Goal: Information Seeking & Learning: Learn about a topic

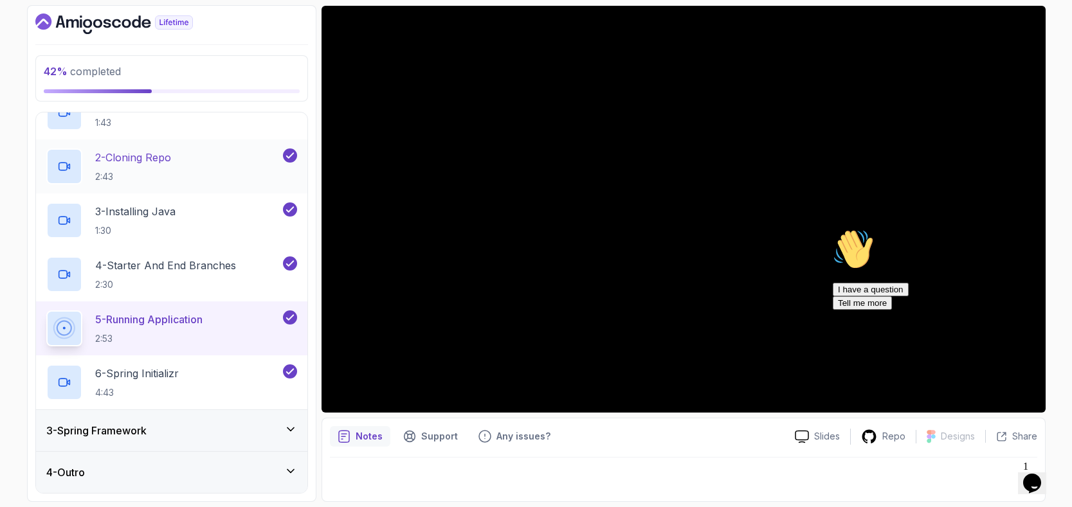
scroll to position [110, 0]
click at [249, 428] on div "3 - Spring Framework" at bounding box center [171, 430] width 251 height 15
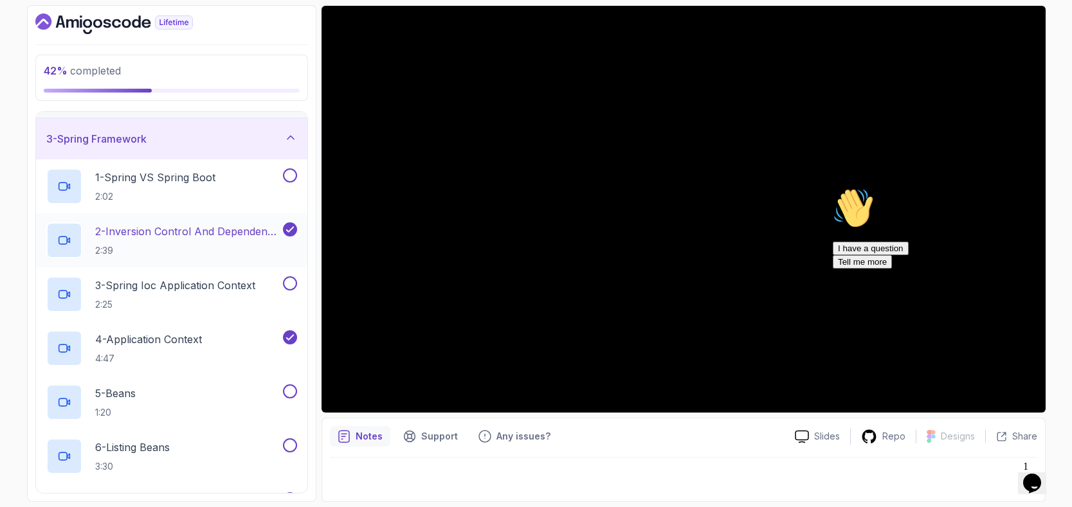
scroll to position [82, 0]
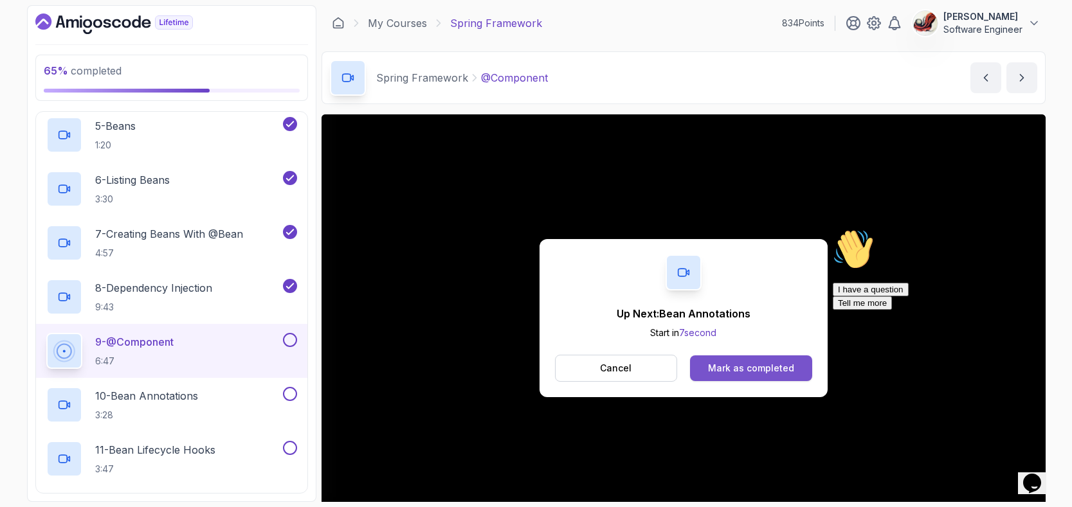
click at [730, 367] on div "Mark as completed" at bounding box center [751, 368] width 86 height 13
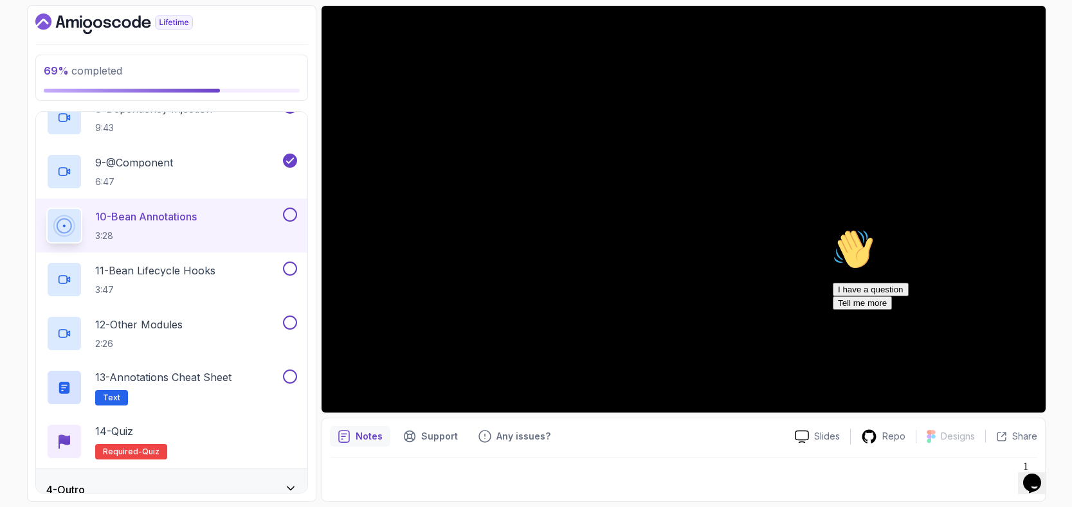
click at [833, 229] on icon "Chat attention grabber" at bounding box center [833, 229] width 0 height 0
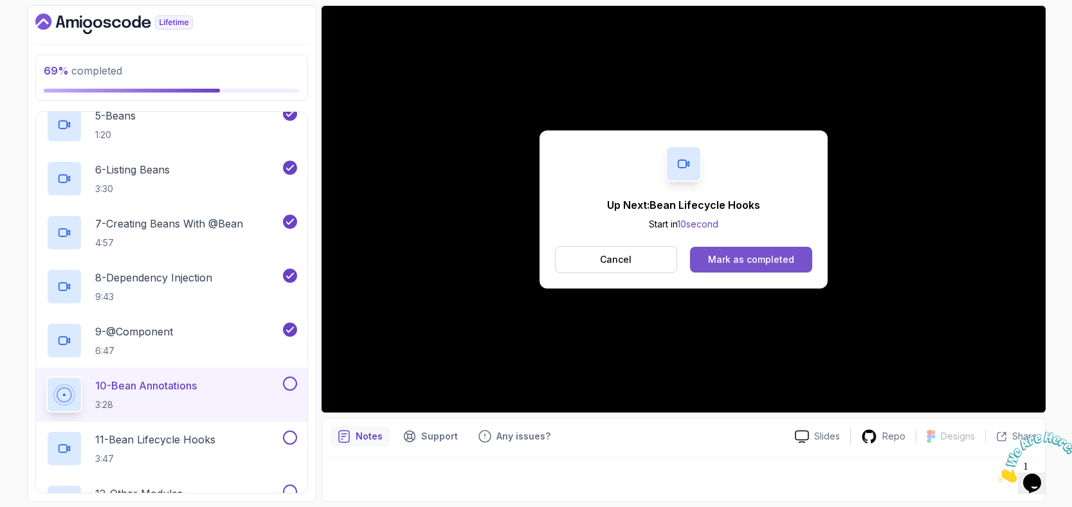
click at [761, 260] on div "Mark as completed" at bounding box center [751, 259] width 86 height 13
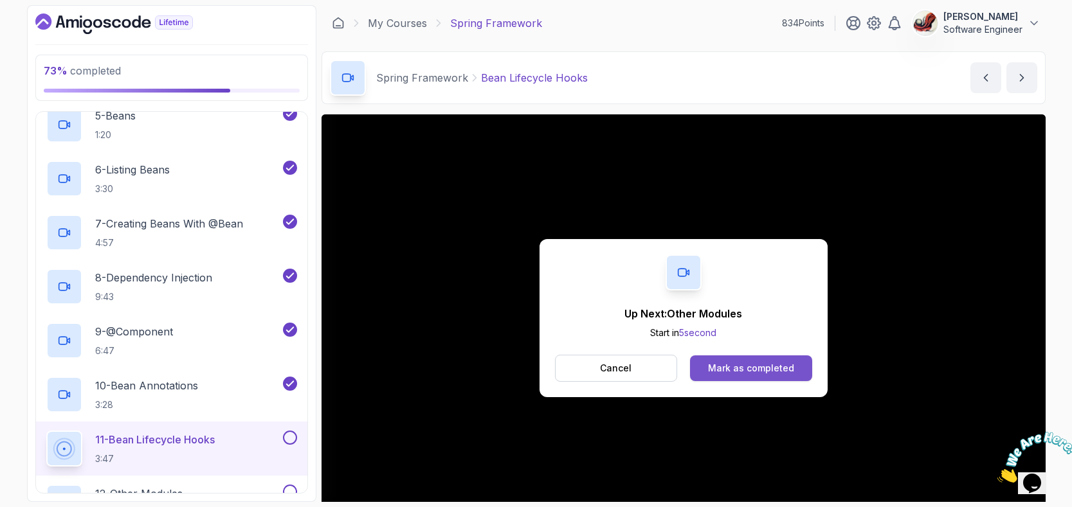
click at [735, 370] on div "Mark as completed" at bounding box center [751, 368] width 86 height 13
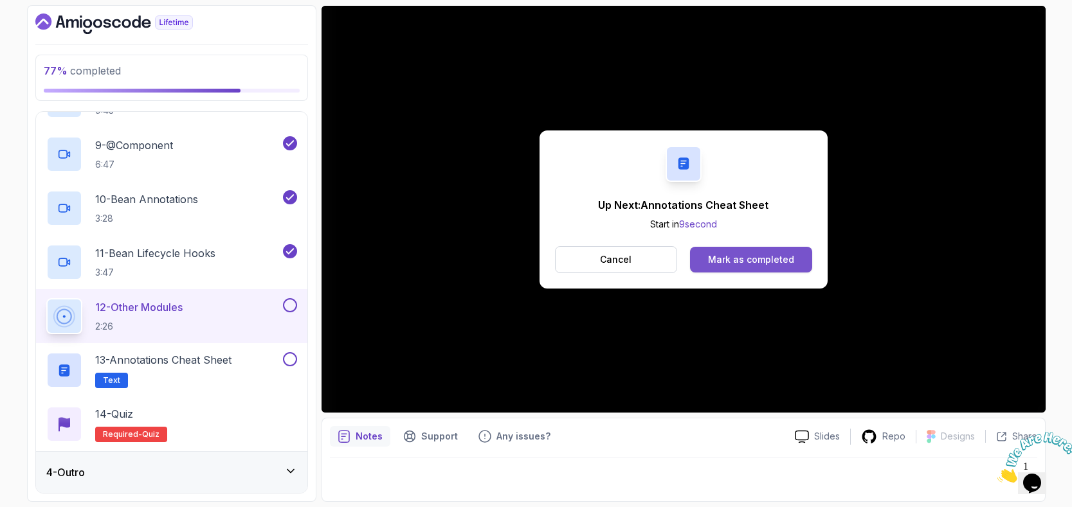
click at [778, 254] on div "Mark as completed" at bounding box center [751, 259] width 86 height 13
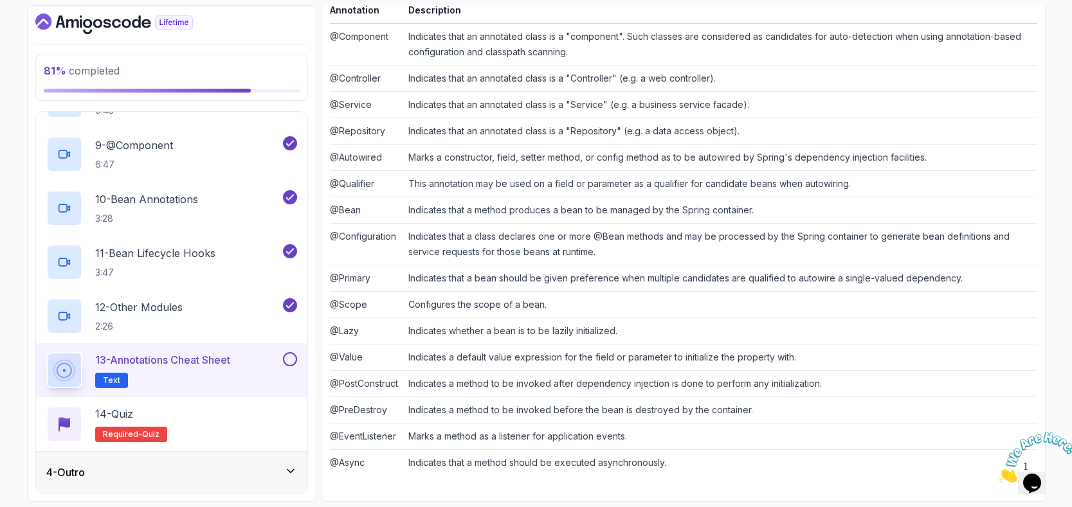
scroll to position [273, 0]
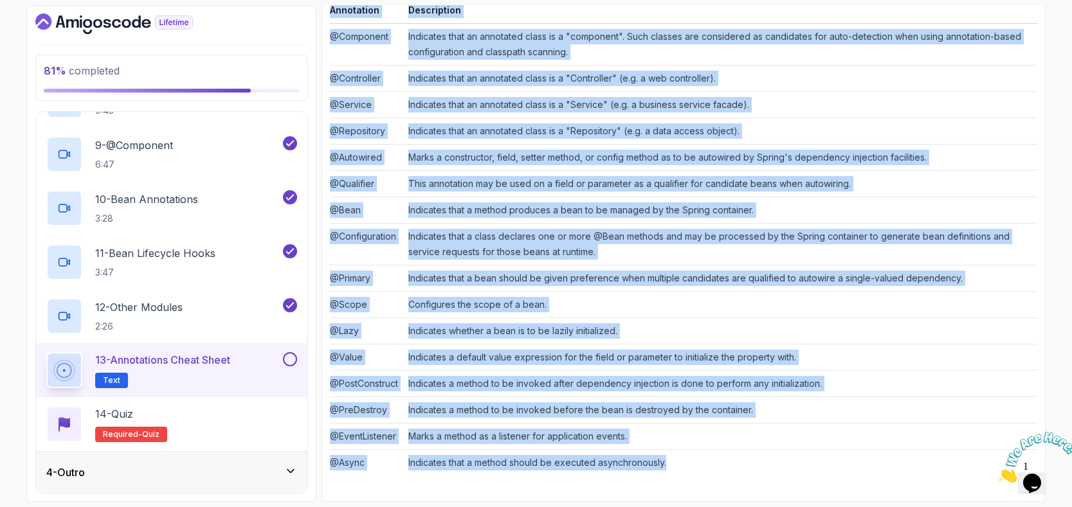
drag, startPoint x: 752, startPoint y: 470, endPoint x: 329, endPoint y: 8, distance: 626.8
click at [329, 8] on div "Notes Support Any issues? Slides Repo Designs Design not available Share ~2 min…" at bounding box center [684, 171] width 724 height 661
copy div "Annotation Description @Component Indicates that an annotated class is a "compo…"
click at [287, 358] on button at bounding box center [290, 359] width 14 height 14
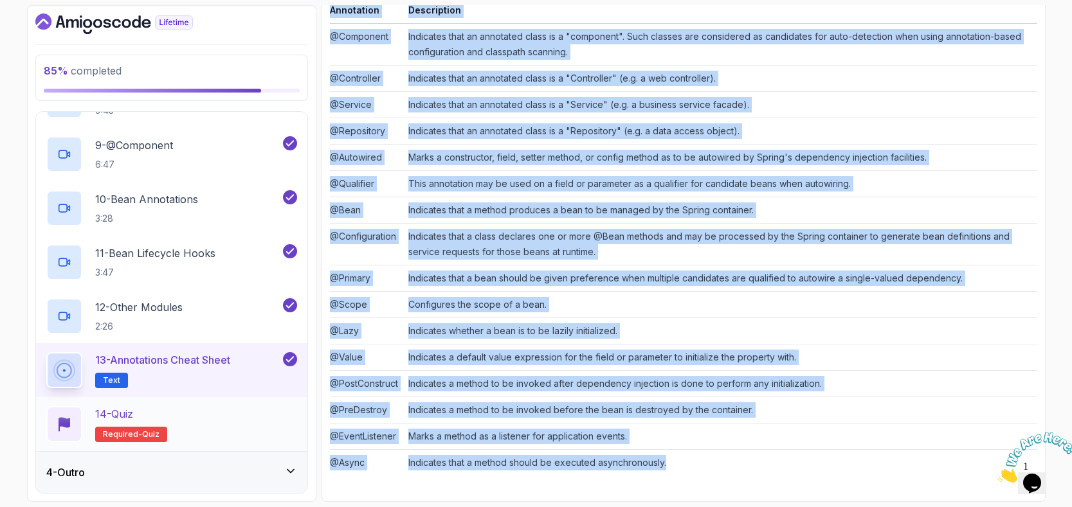
click at [212, 419] on div "14 - Quiz Required- quiz" at bounding box center [171, 424] width 251 height 36
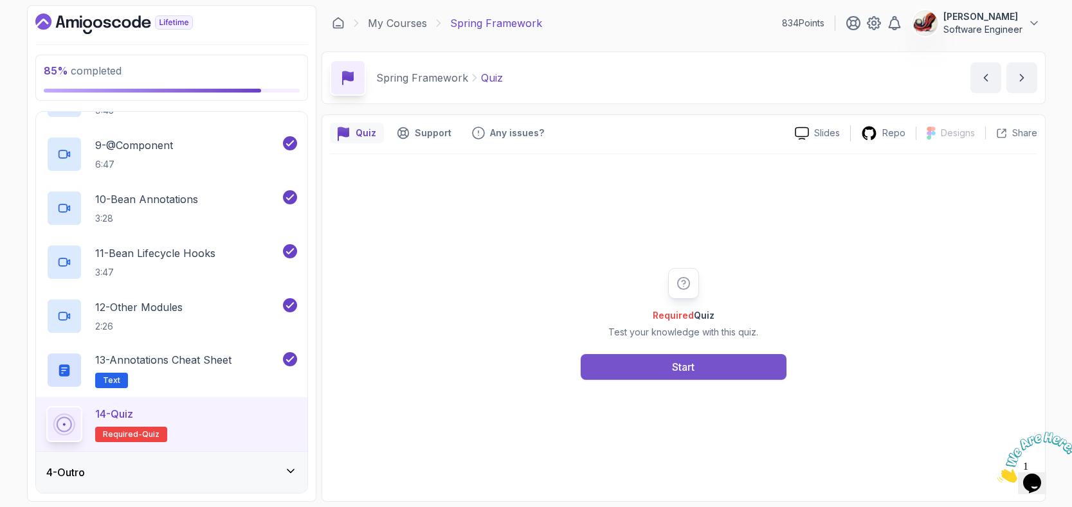
click at [708, 374] on button "Start" at bounding box center [684, 367] width 206 height 26
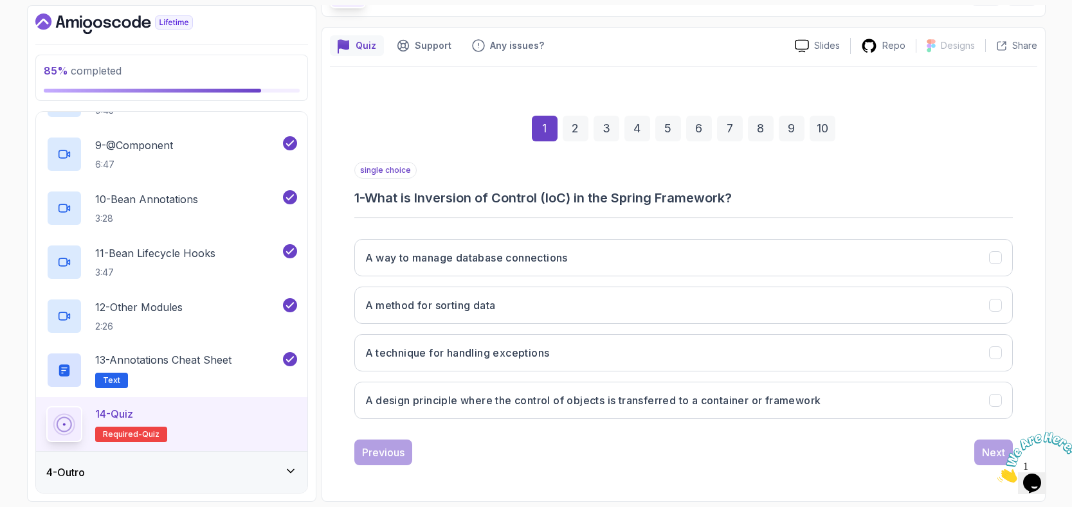
scroll to position [87, 0]
click at [572, 398] on h3 "A design principle where the control of objects is transferred to a container o…" at bounding box center [593, 400] width 456 height 15
click at [986, 446] on div "Next" at bounding box center [993, 452] width 23 height 15
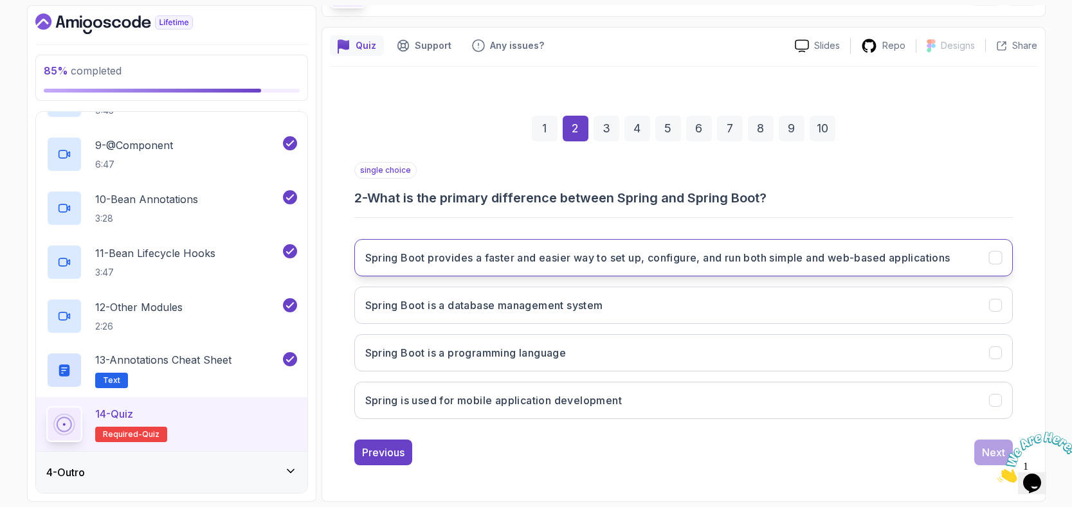
click at [683, 253] on h3 "Spring Boot provides a faster and easier way to set up, configure, and run both…" at bounding box center [657, 257] width 585 height 15
click at [987, 453] on div "Next" at bounding box center [993, 452] width 23 height 15
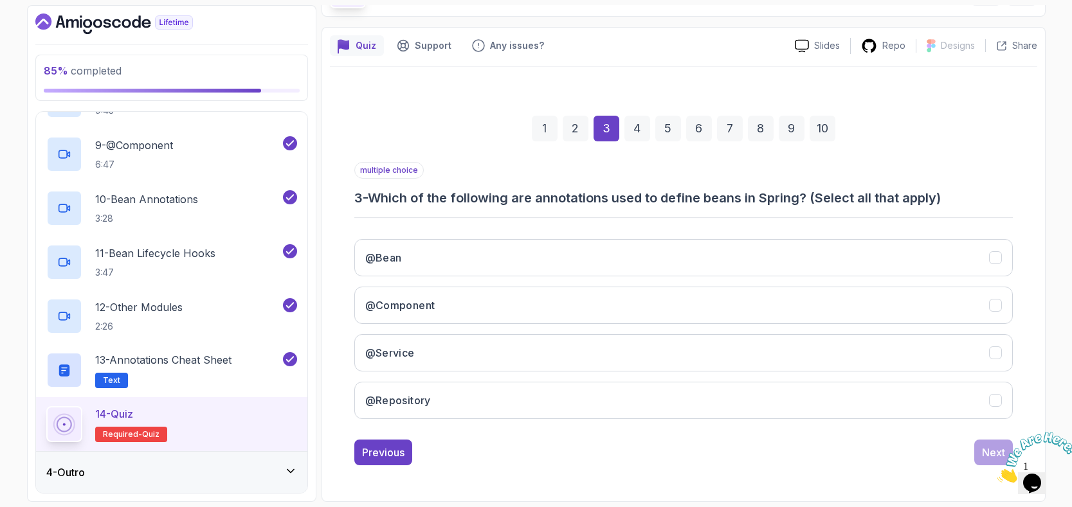
scroll to position [0, 0]
click at [421, 260] on button "@Bean" at bounding box center [683, 257] width 659 height 37
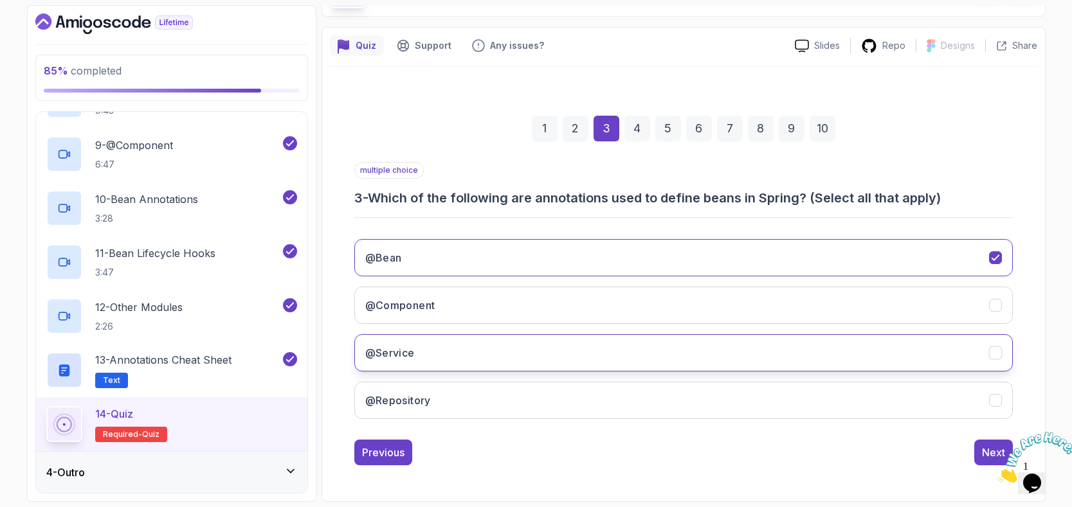
click at [437, 354] on button "@Service" at bounding box center [683, 352] width 659 height 37
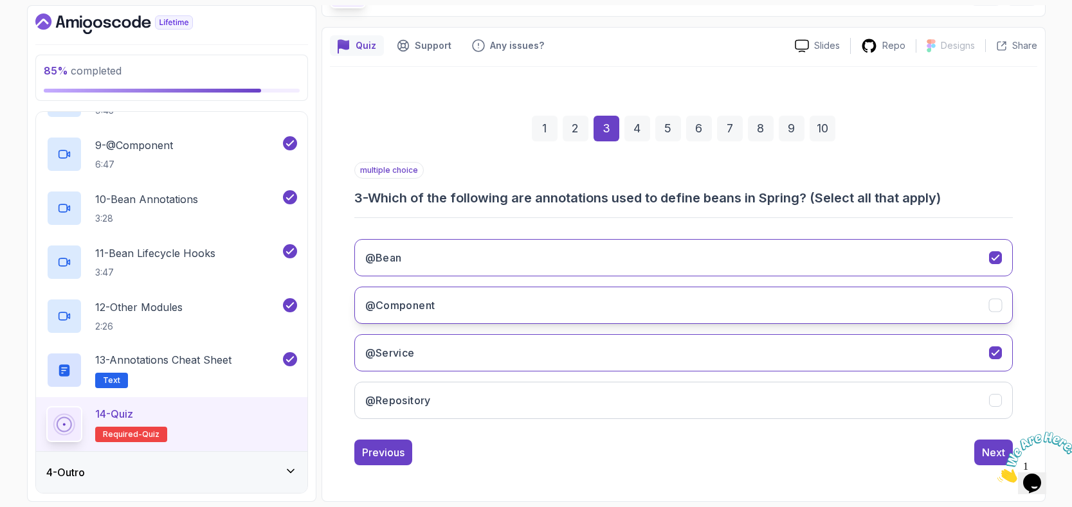
click at [453, 303] on button "@Component" at bounding box center [683, 305] width 659 height 37
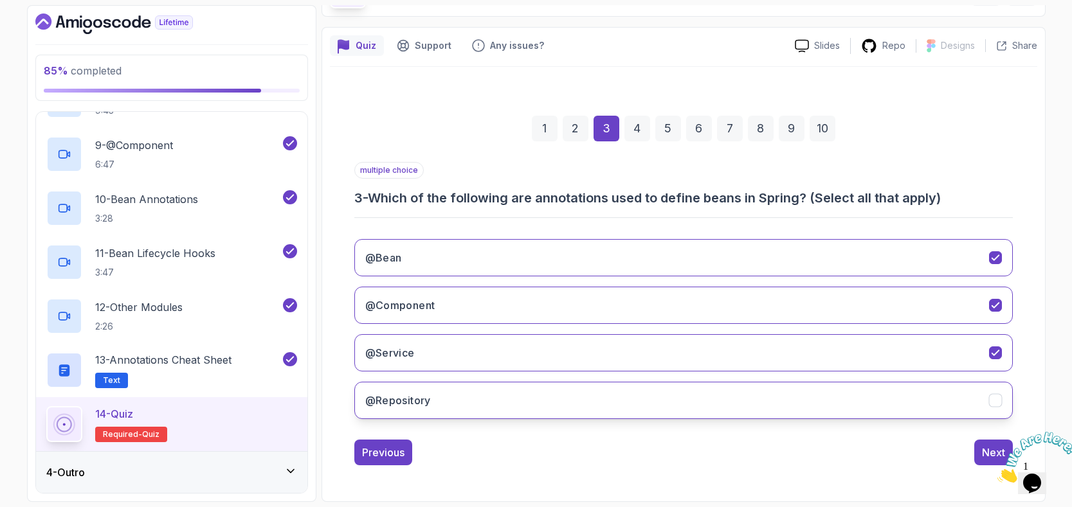
click at [949, 398] on button "@Repository" at bounding box center [683, 400] width 659 height 37
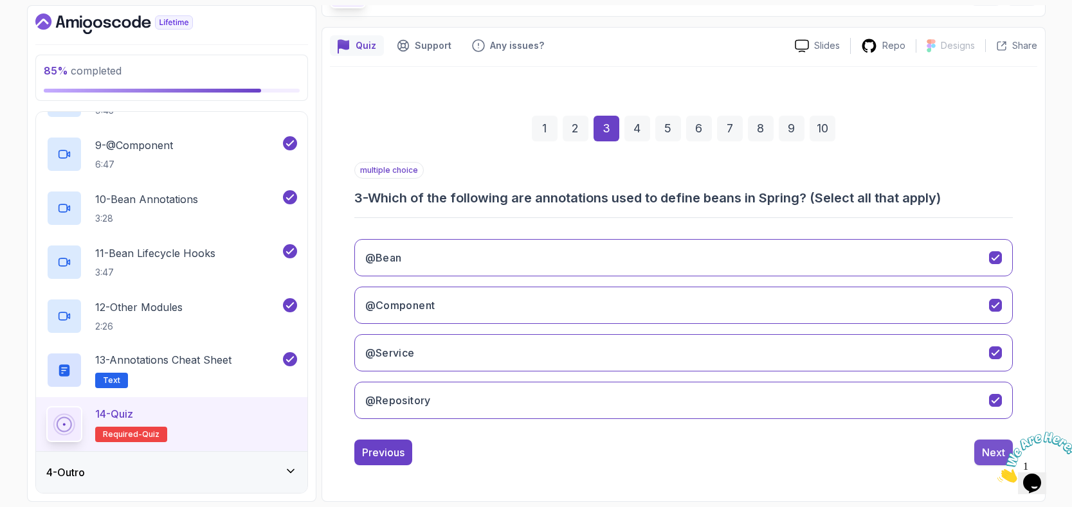
click at [990, 448] on div "Next" at bounding box center [993, 452] width 23 height 15
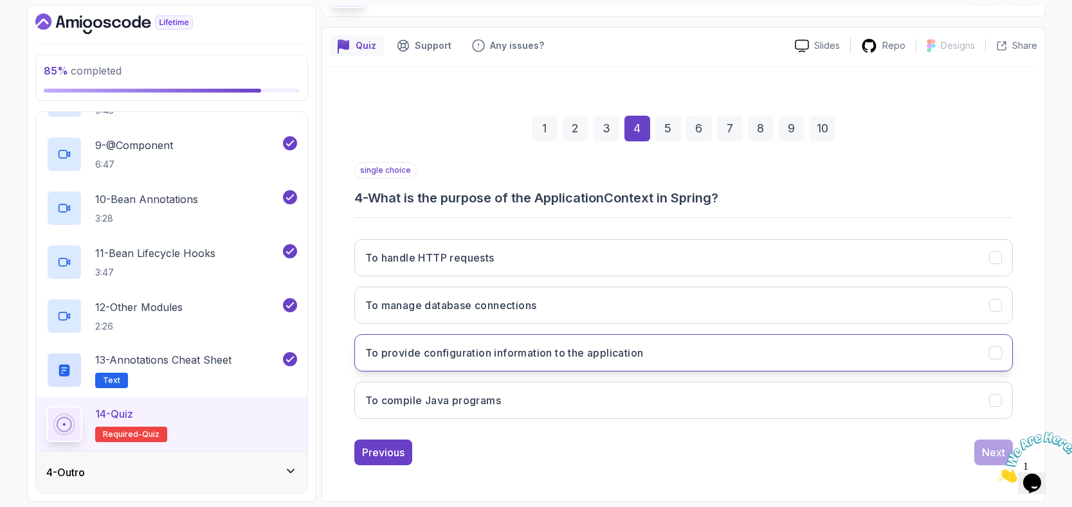
click at [616, 356] on h3 "To provide configuration information to the application" at bounding box center [504, 352] width 278 height 15
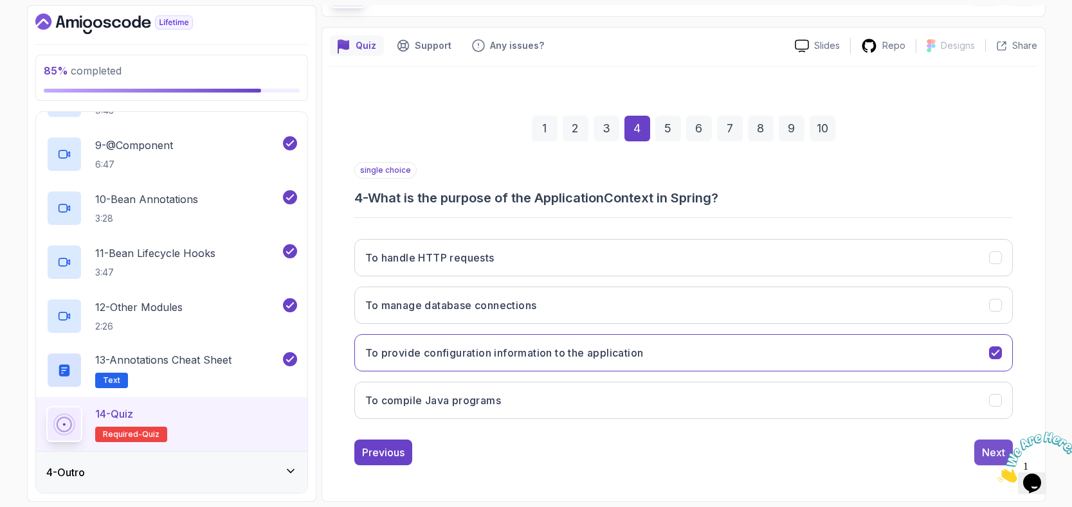
click at [985, 450] on div "Next" at bounding box center [993, 452] width 23 height 15
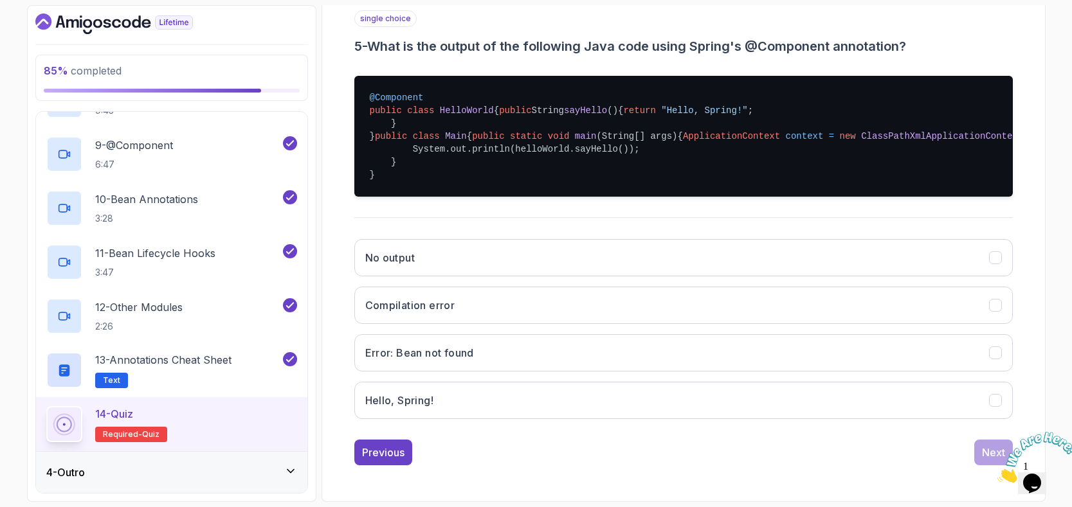
scroll to position [309, 0]
click at [399, 419] on button "Hello, Spring!" at bounding box center [683, 400] width 659 height 37
click at [976, 448] on button "Next" at bounding box center [993, 453] width 39 height 26
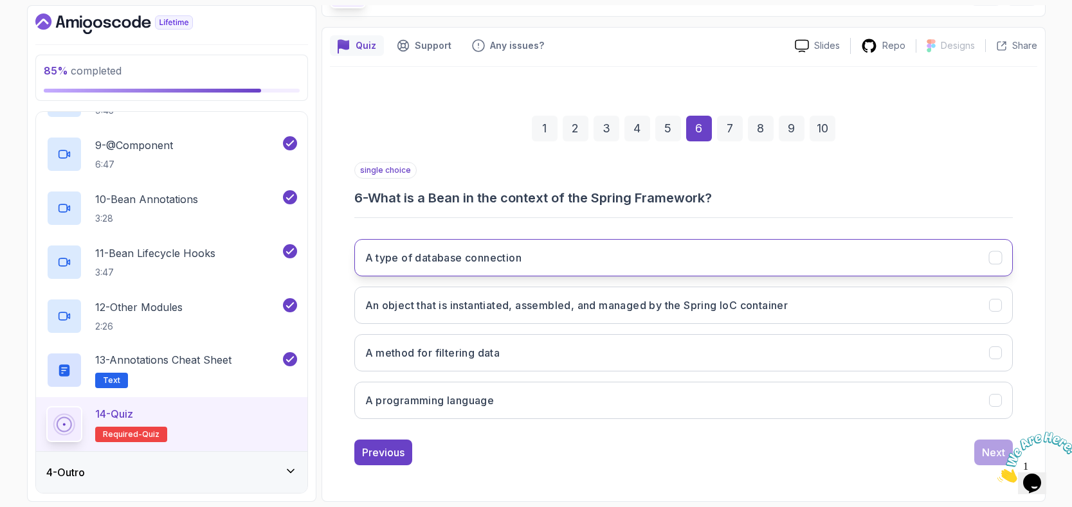
scroll to position [0, 0]
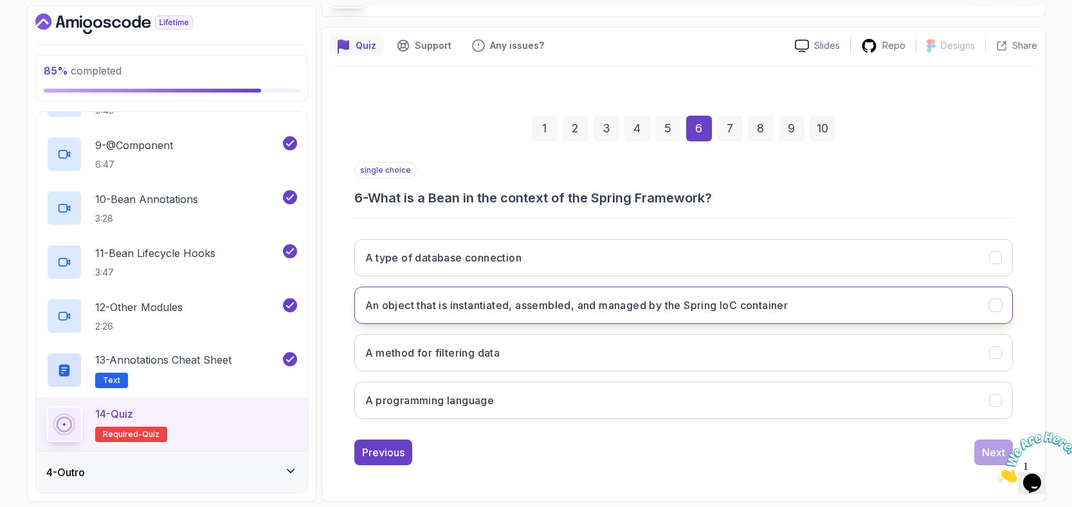
click at [633, 305] on h3 "An object that is instantiated, assembled, and managed by the Spring IoC contai…" at bounding box center [576, 305] width 423 height 15
click at [982, 455] on div "Next" at bounding box center [993, 452] width 23 height 15
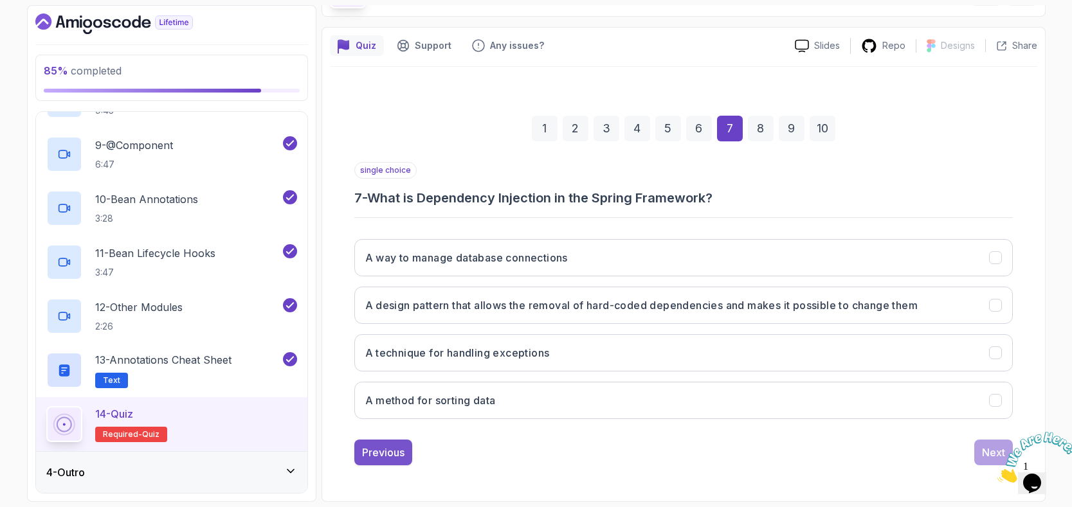
click at [381, 448] on div "Previous" at bounding box center [383, 452] width 42 height 15
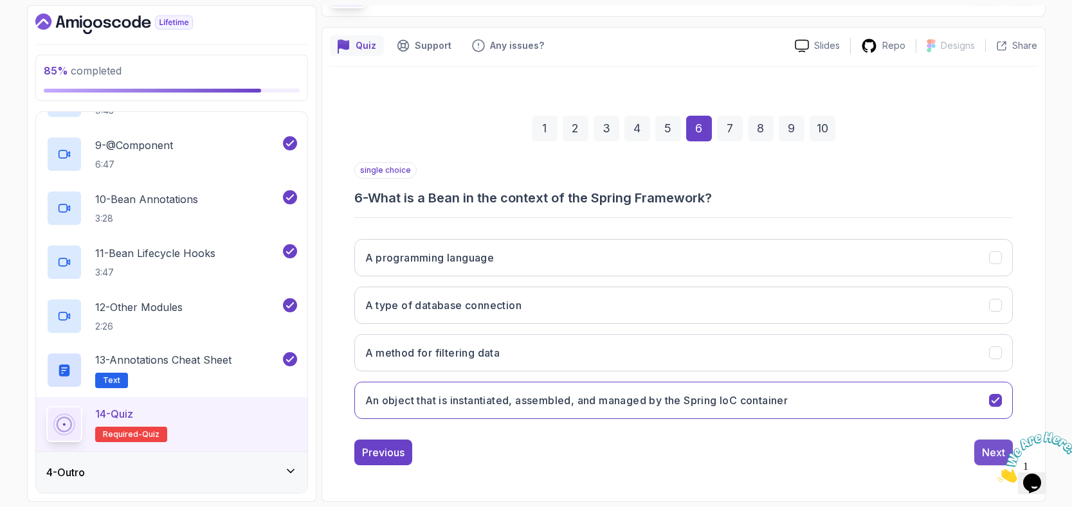
click at [983, 449] on div "Next" at bounding box center [993, 452] width 23 height 15
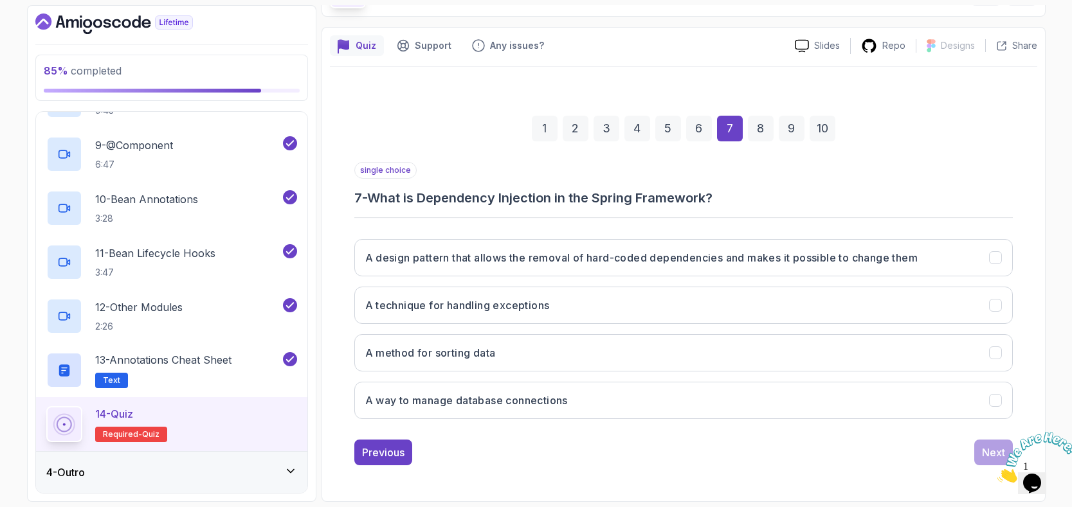
scroll to position [87, 0]
click at [777, 263] on h3 "A design pattern that allows the removal of hard-coded dependencies and makes i…" at bounding box center [641, 257] width 553 height 15
click at [974, 441] on div "Next" at bounding box center [993, 453] width 39 height 26
click at [981, 444] on button "Next" at bounding box center [993, 453] width 39 height 26
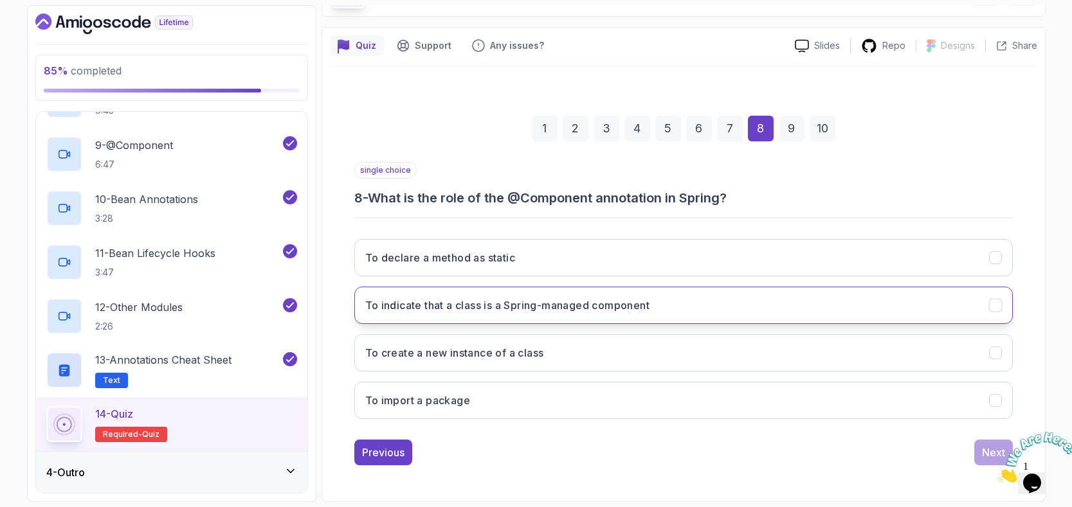
click at [608, 313] on h3 "To indicate that a class is a Spring-managed component" at bounding box center [507, 305] width 285 height 15
click at [981, 449] on button "Next" at bounding box center [993, 453] width 39 height 26
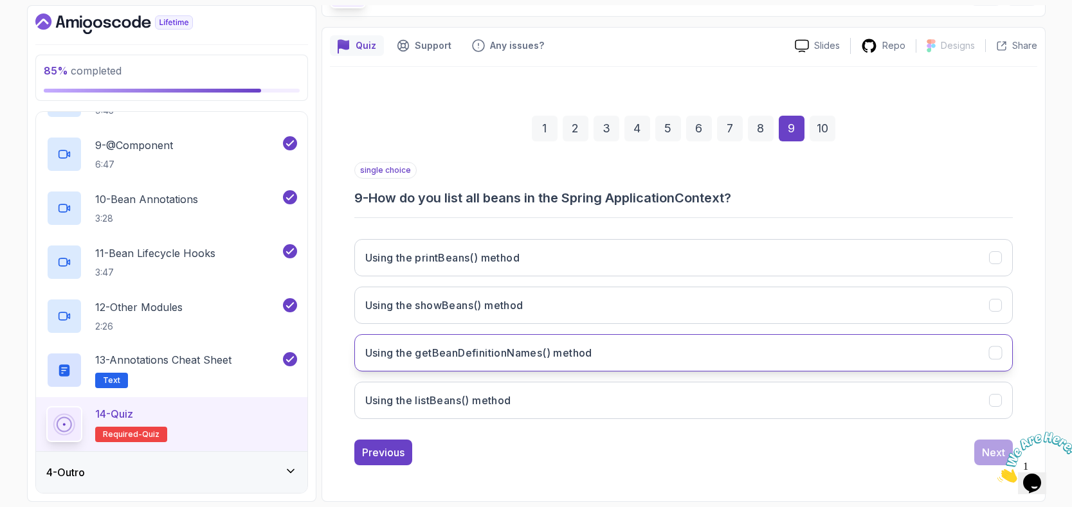
click at [530, 354] on h3 "Using the getBeanDefinitionNames() method" at bounding box center [478, 352] width 227 height 15
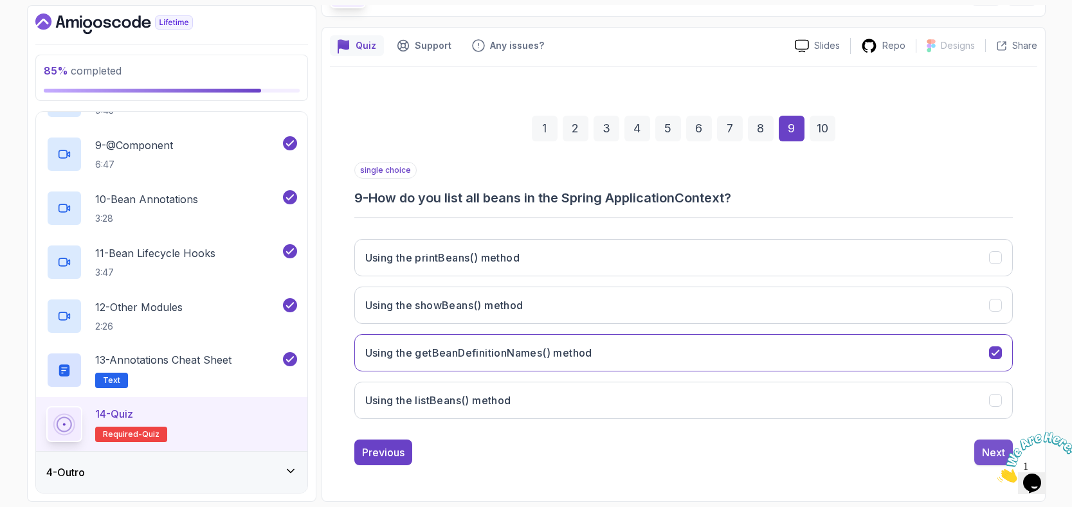
click at [988, 451] on div "Next" at bounding box center [993, 452] width 23 height 15
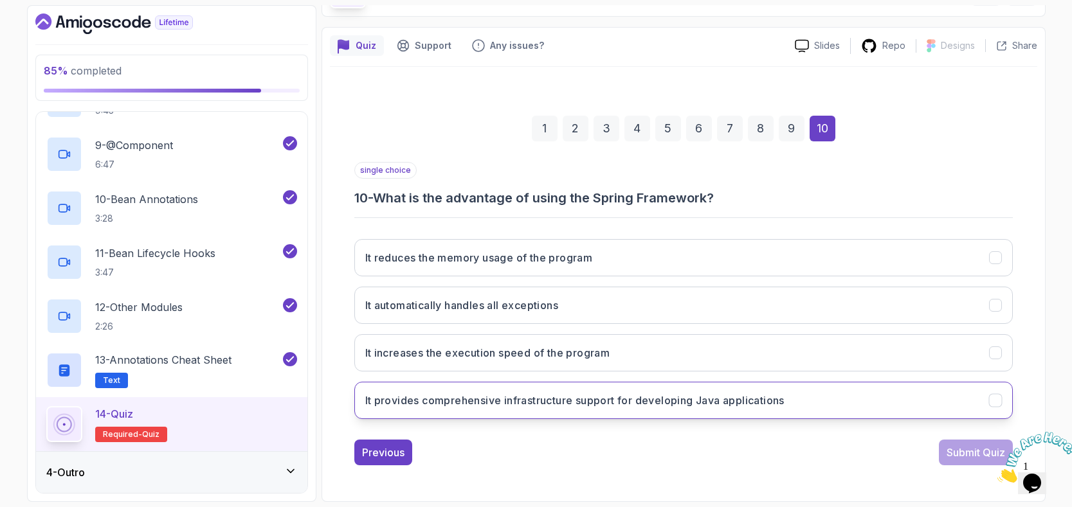
click at [802, 406] on button "It provides comprehensive infrastructure support for developing Java applicatio…" at bounding box center [683, 400] width 659 height 37
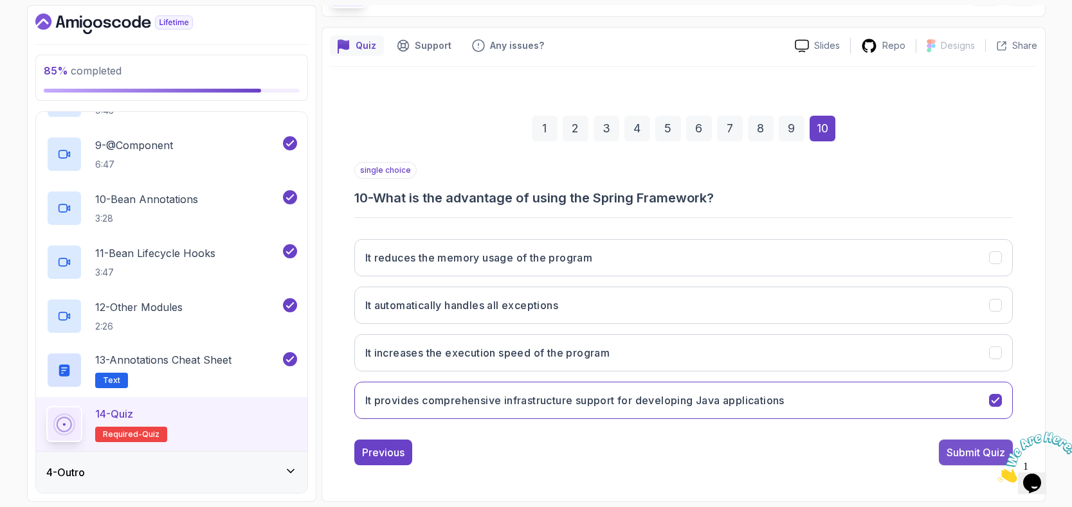
click at [961, 455] on div "Submit Quiz" at bounding box center [976, 452] width 59 height 15
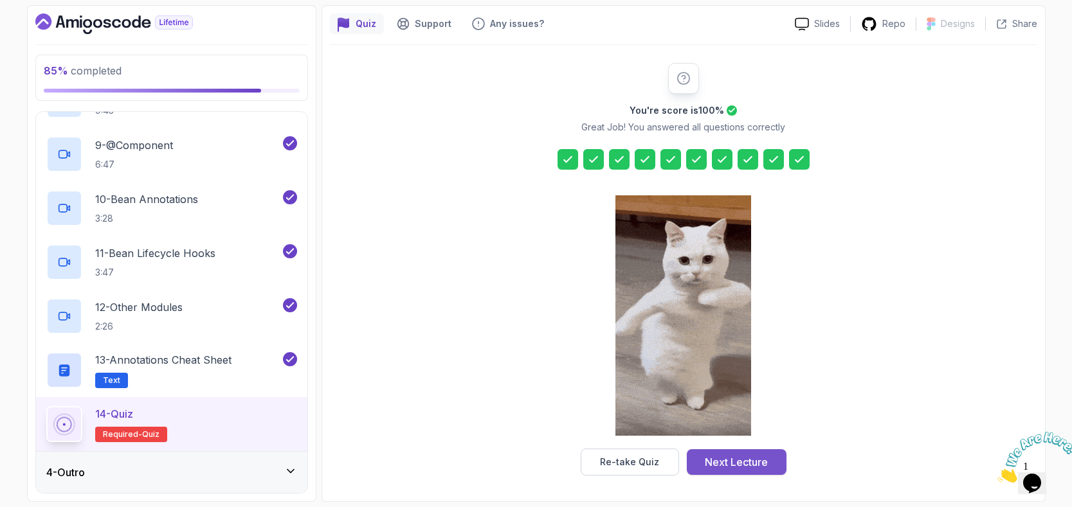
scroll to position [109, 0]
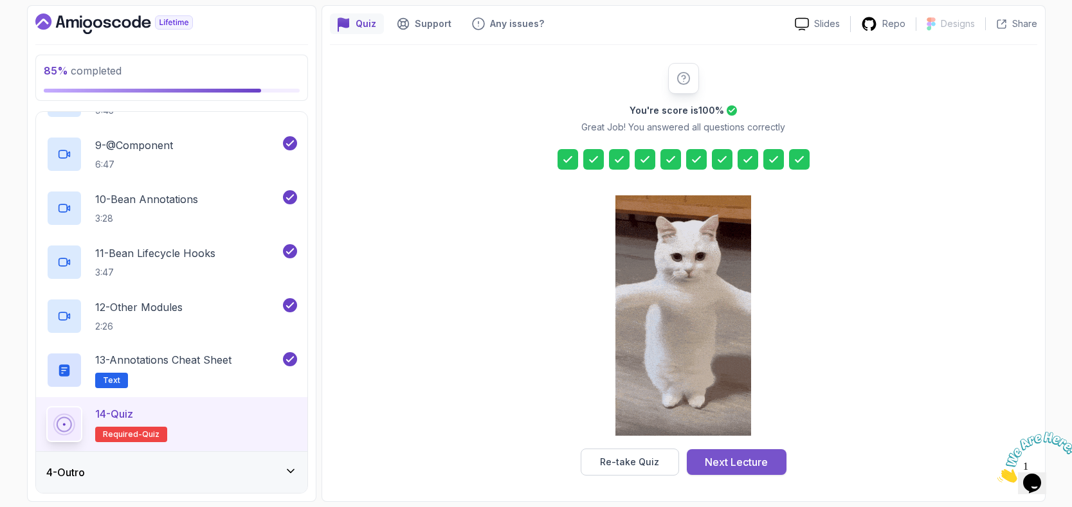
click at [720, 459] on div "Next Lecture" at bounding box center [736, 462] width 63 height 15
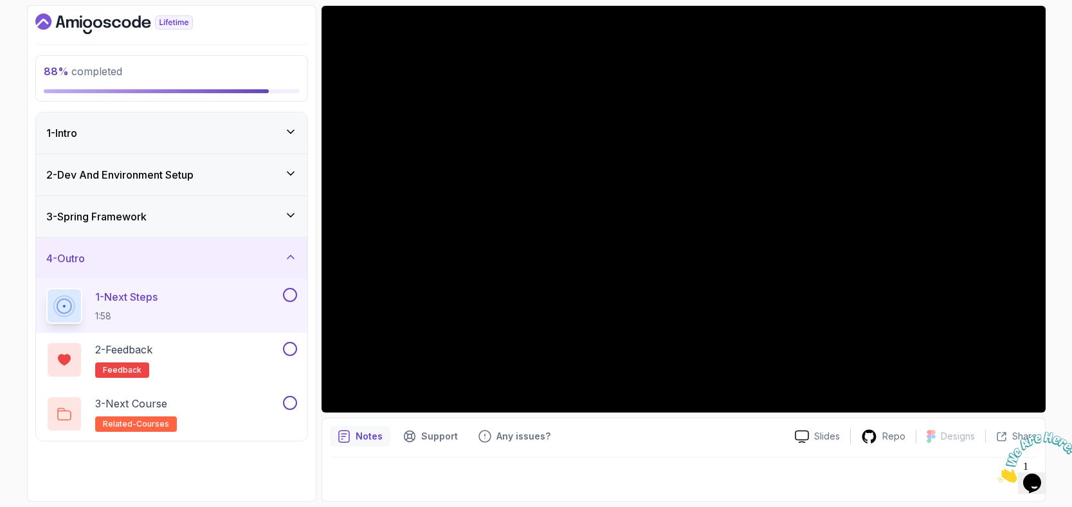
scroll to position [98, 0]
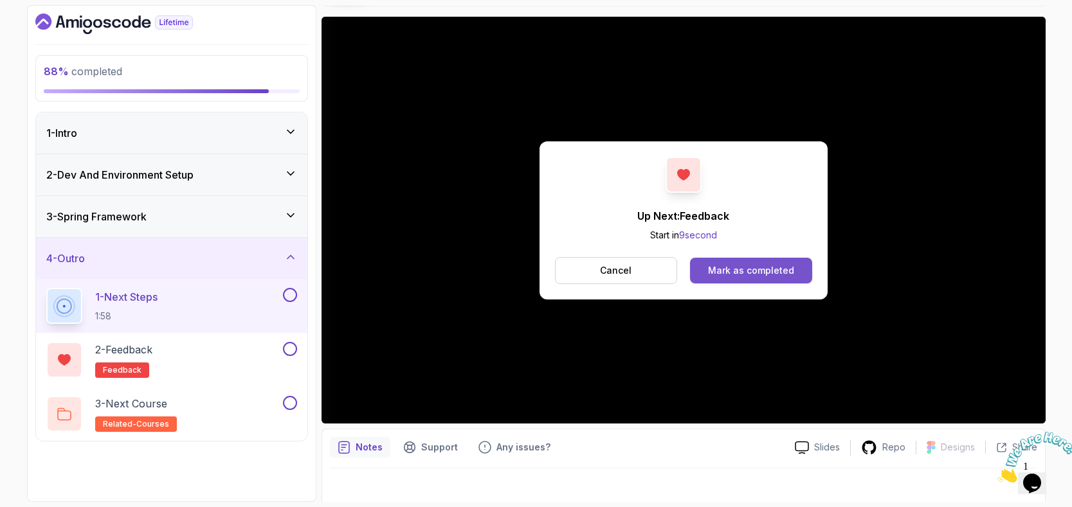
click at [778, 264] on div "Mark as completed" at bounding box center [751, 270] width 86 height 13
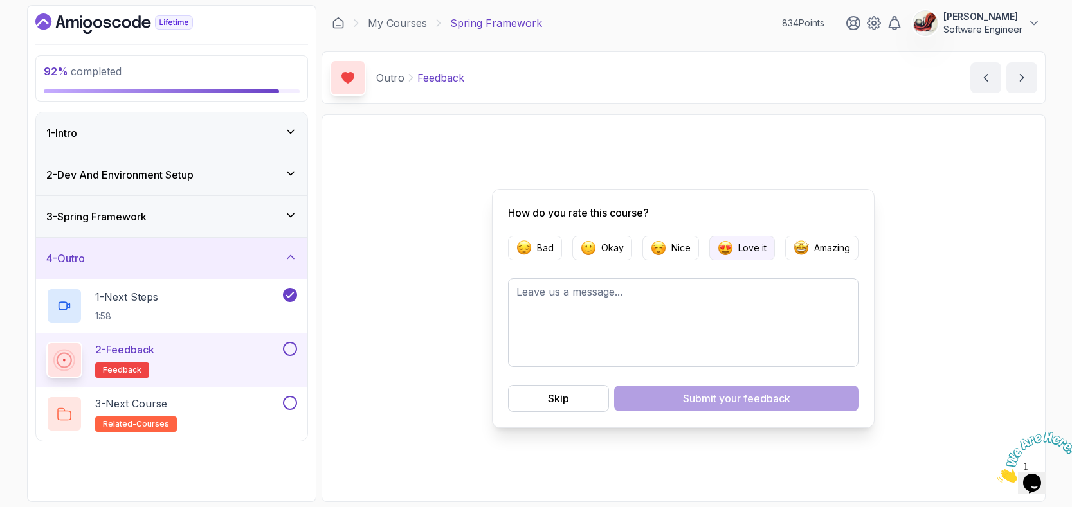
click at [740, 250] on p "Love it" at bounding box center [752, 248] width 28 height 13
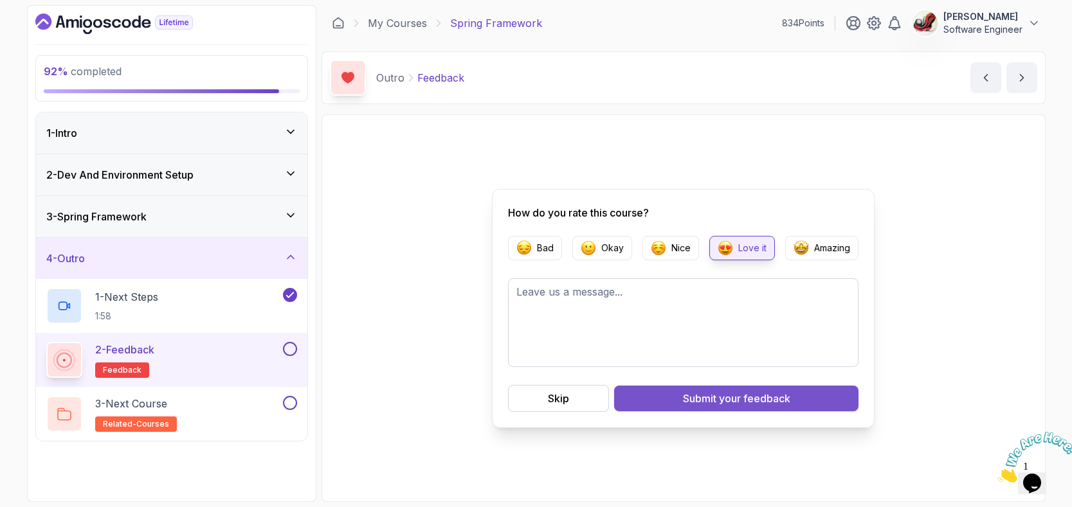
click at [753, 401] on span "your feedback" at bounding box center [754, 398] width 71 height 15
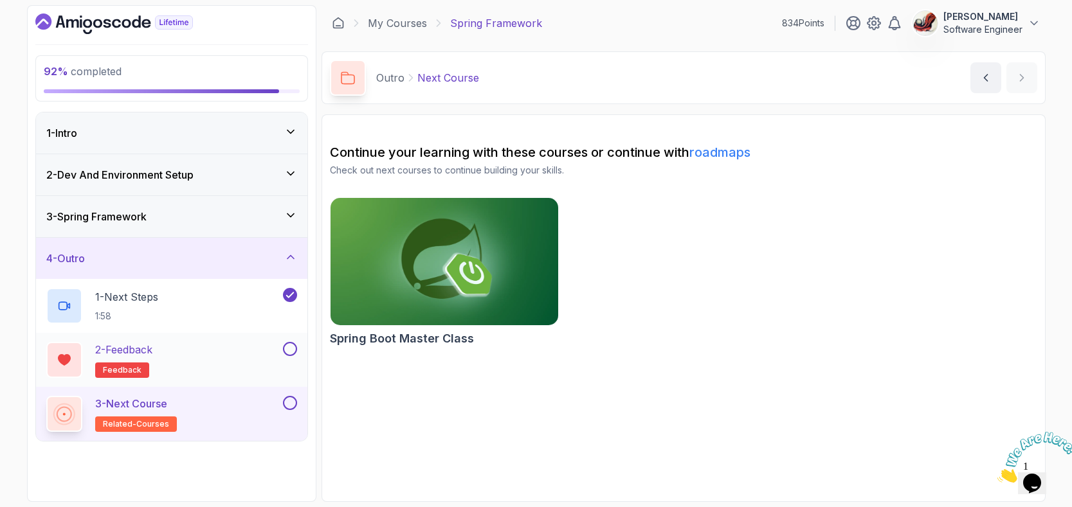
click at [288, 353] on button at bounding box center [290, 349] width 14 height 14
click at [241, 405] on div "3 - Next Course related-courses" at bounding box center [163, 414] width 234 height 36
click at [246, 408] on div "3 - Next Course related-courses" at bounding box center [163, 414] width 234 height 36
click at [294, 410] on div at bounding box center [288, 403] width 17 height 14
click at [294, 406] on button at bounding box center [290, 403] width 14 height 14
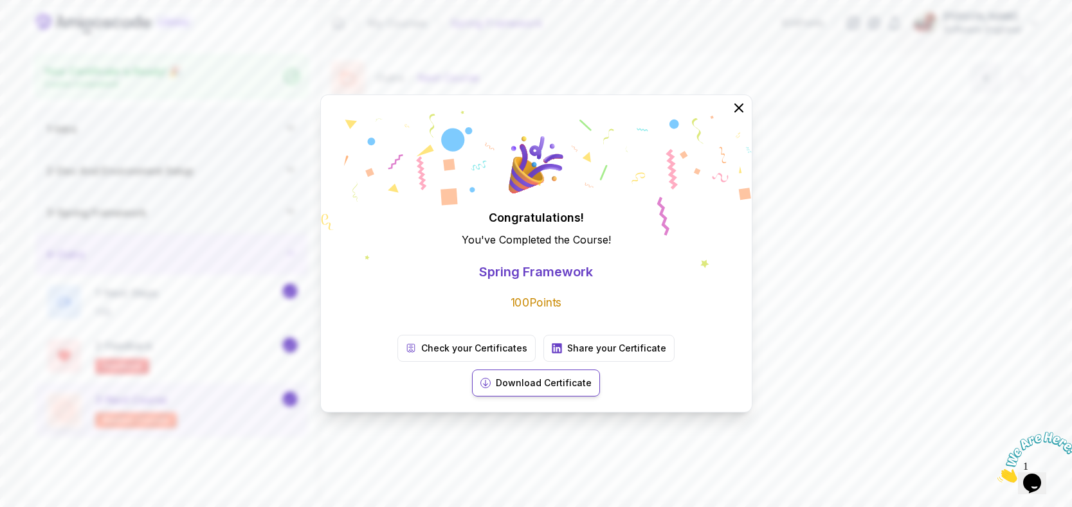
click at [592, 377] on p "Download Certificate" at bounding box center [544, 383] width 96 height 13
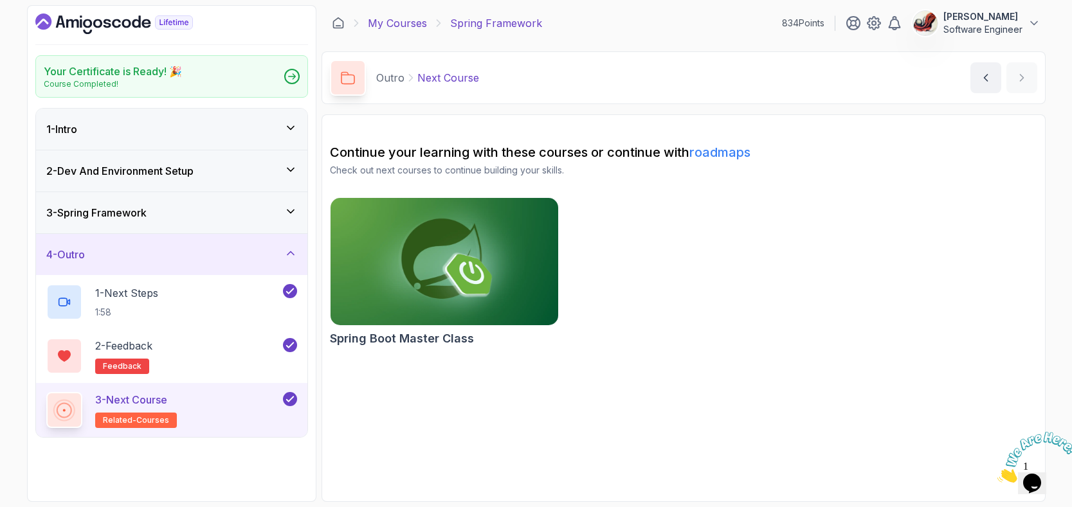
click at [401, 23] on link "My Courses" at bounding box center [397, 22] width 59 height 15
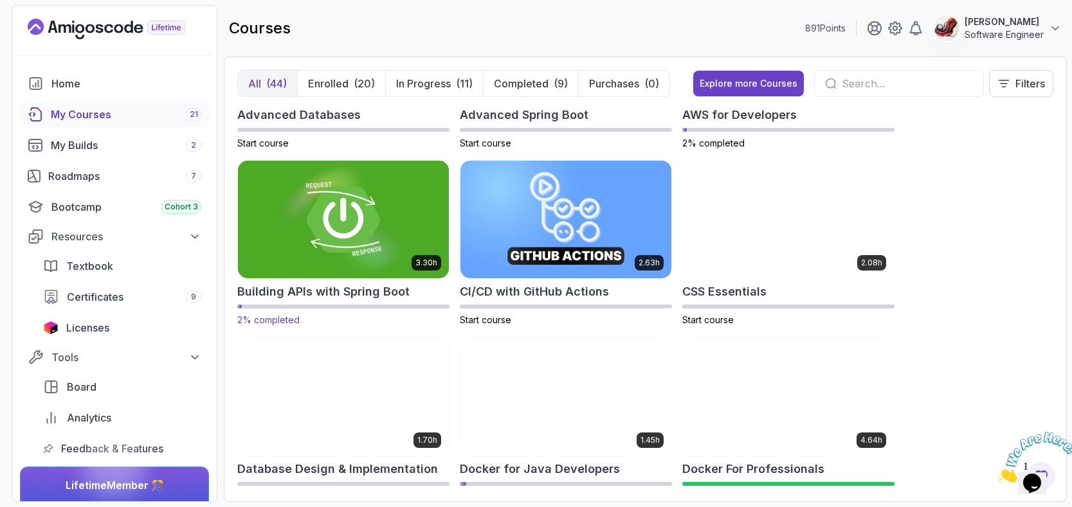
scroll to position [127, 0]
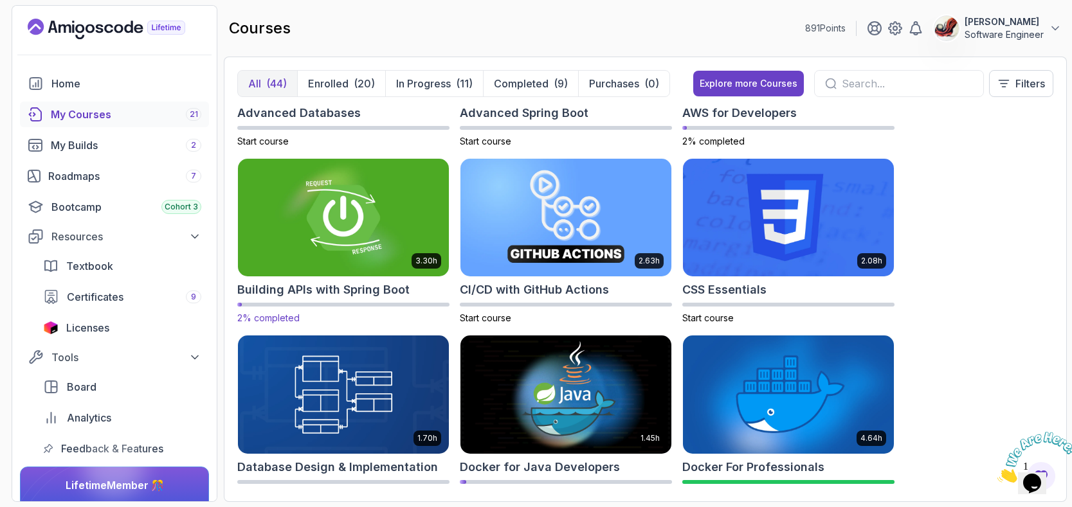
click at [343, 211] on img at bounding box center [343, 218] width 221 height 124
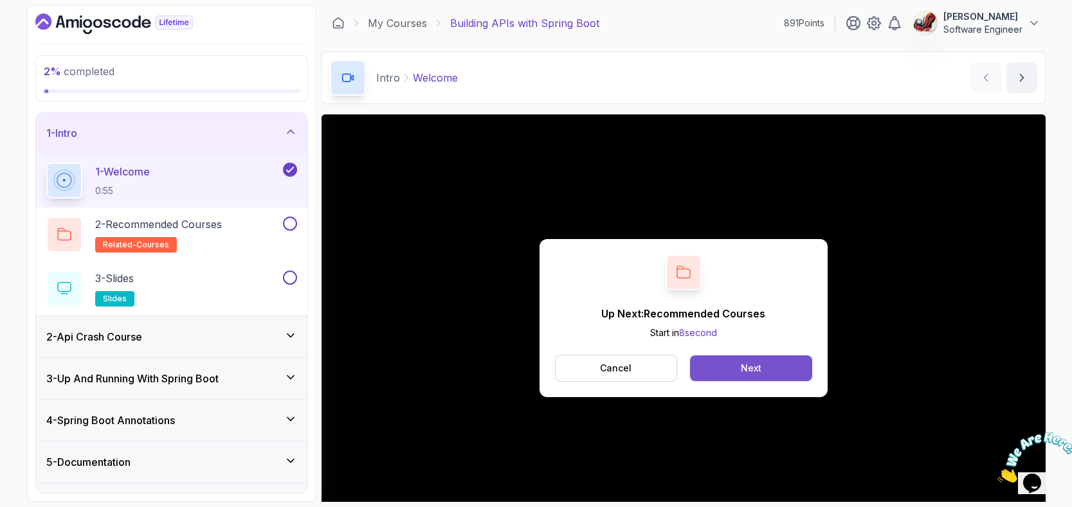
click at [776, 373] on button "Next" at bounding box center [751, 369] width 122 height 26
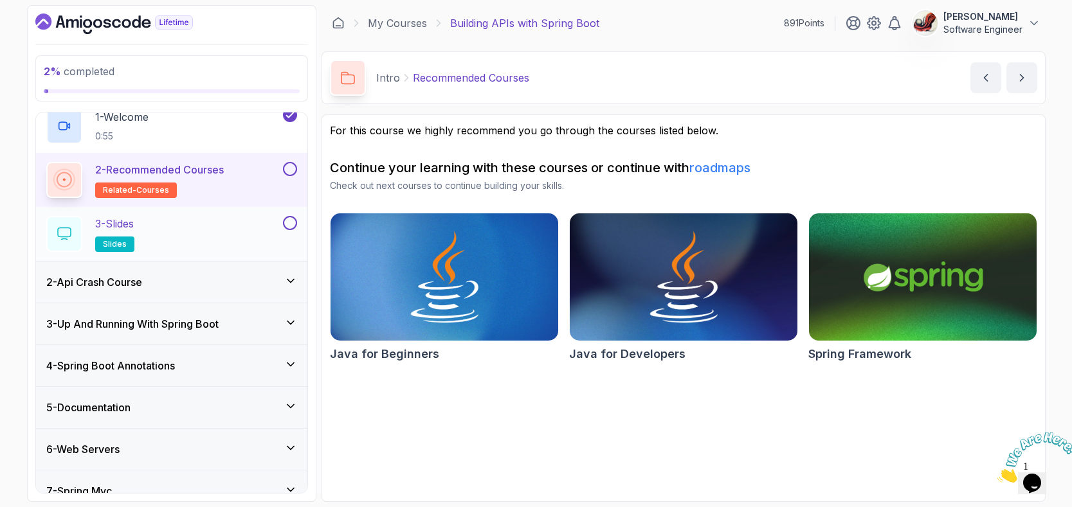
scroll to position [68, 0]
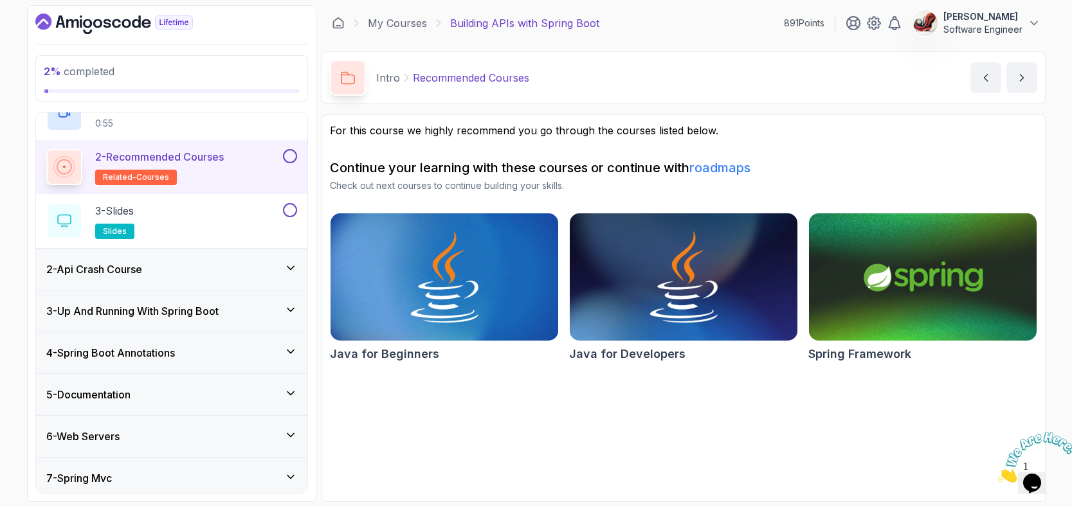
click at [290, 152] on button at bounding box center [290, 156] width 14 height 14
click at [262, 213] on div "3 - Slides slides" at bounding box center [163, 221] width 234 height 36
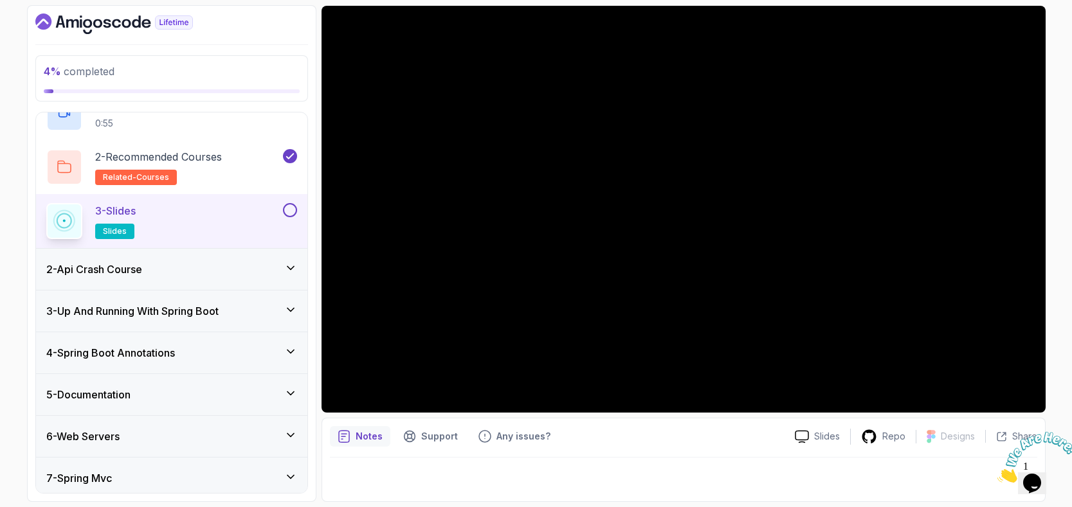
scroll to position [102, 0]
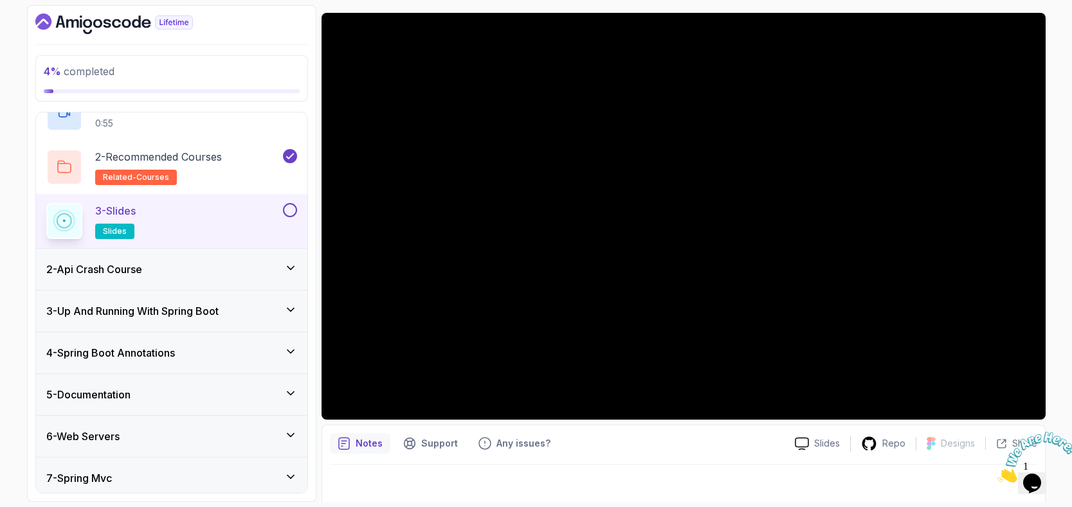
click at [293, 216] on button at bounding box center [290, 210] width 14 height 14
click at [211, 262] on div "2 - Api Crash Course" at bounding box center [171, 269] width 251 height 15
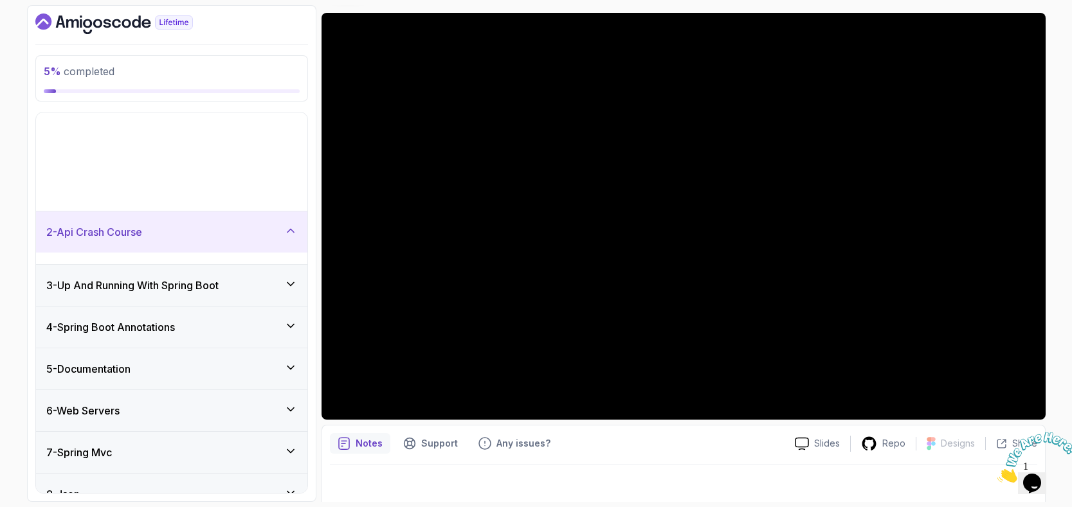
scroll to position [37, 0]
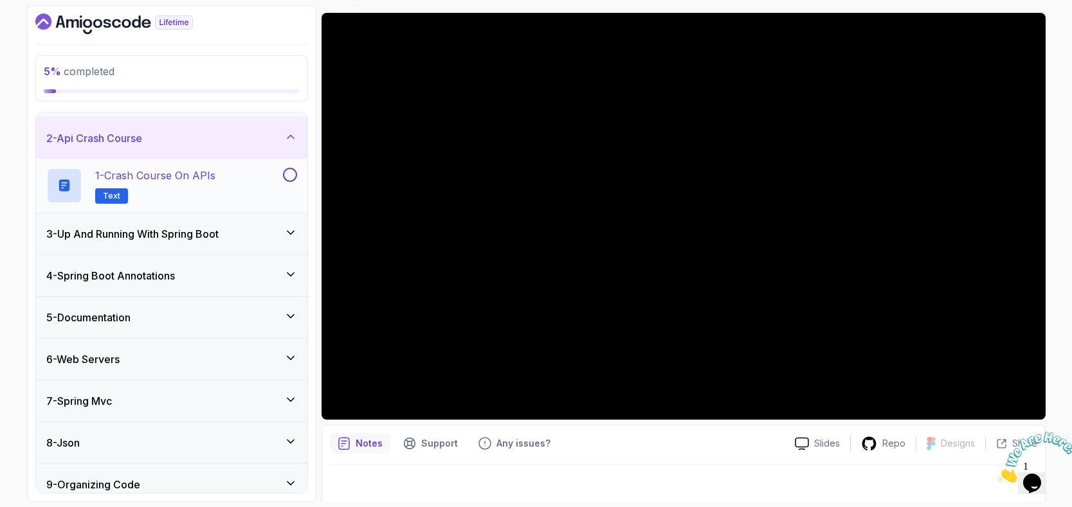
click at [221, 179] on div "1 - Crash Course on APIs Text" at bounding box center [163, 186] width 234 height 36
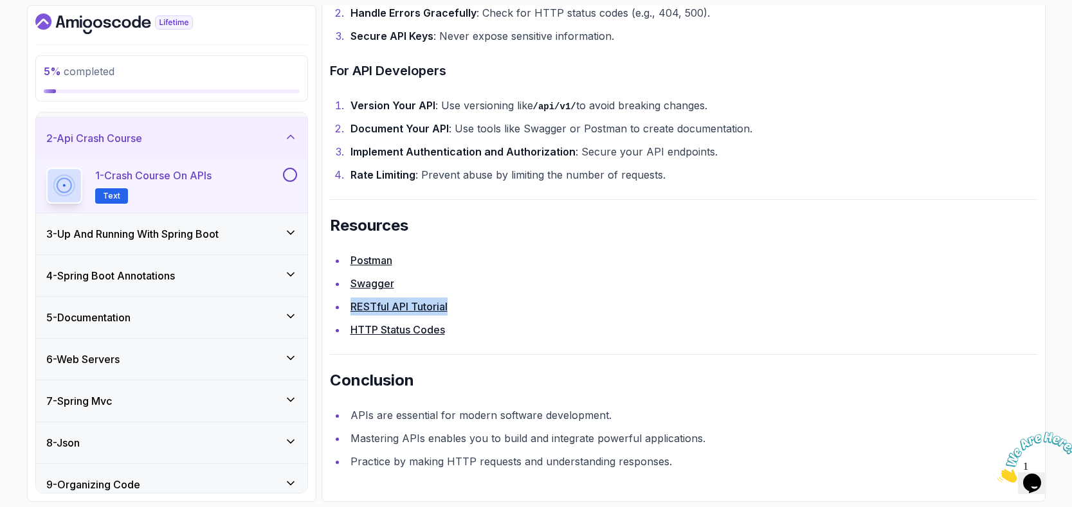
click at [287, 169] on button at bounding box center [290, 175] width 14 height 14
click at [250, 237] on div "3 - Up And Running With Spring Boot" at bounding box center [171, 233] width 251 height 15
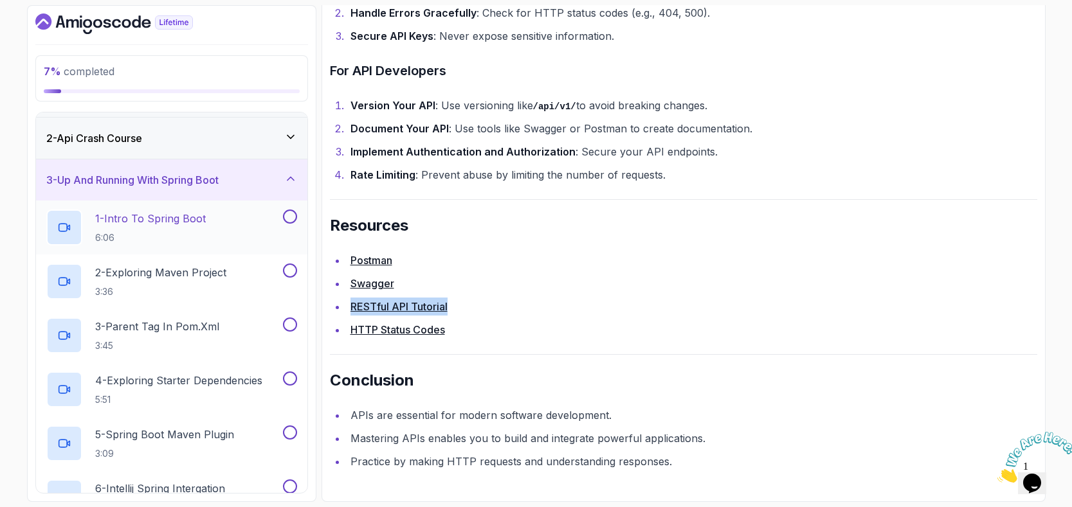
click at [258, 223] on div "1 - Intro To Spring Boot 6:06" at bounding box center [163, 228] width 234 height 36
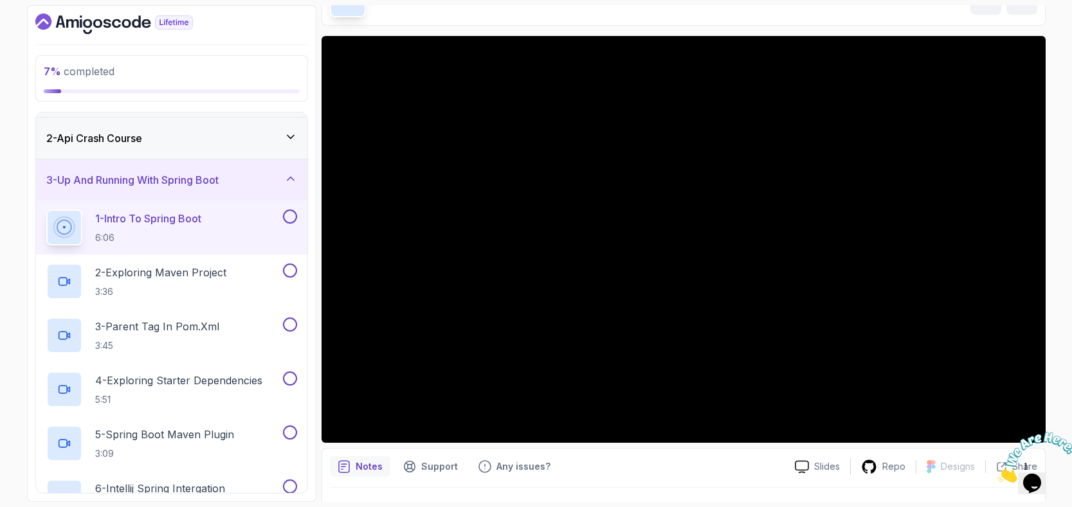
scroll to position [75, 0]
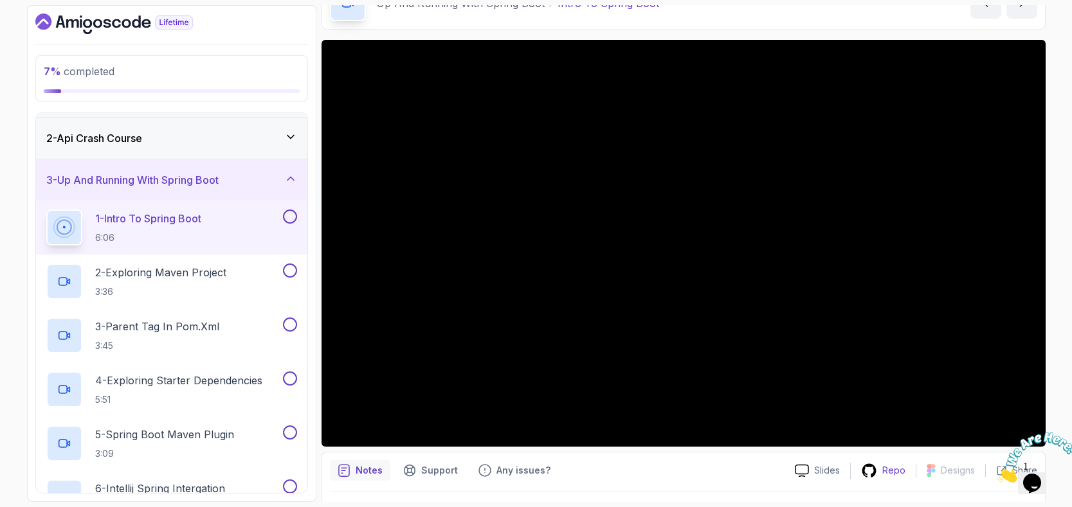
click at [882, 475] on div "Repo" at bounding box center [883, 471] width 65 height 16
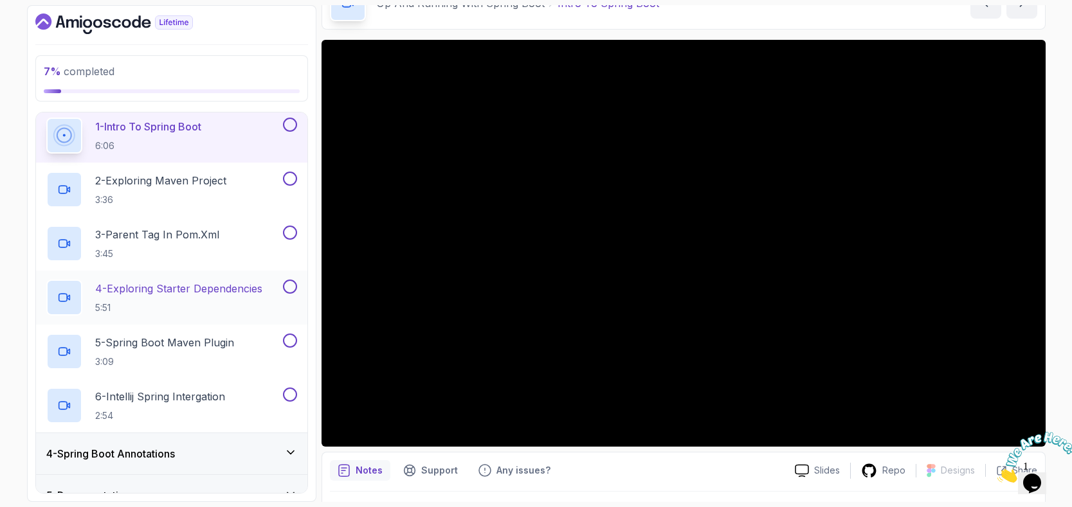
scroll to position [210, 0]
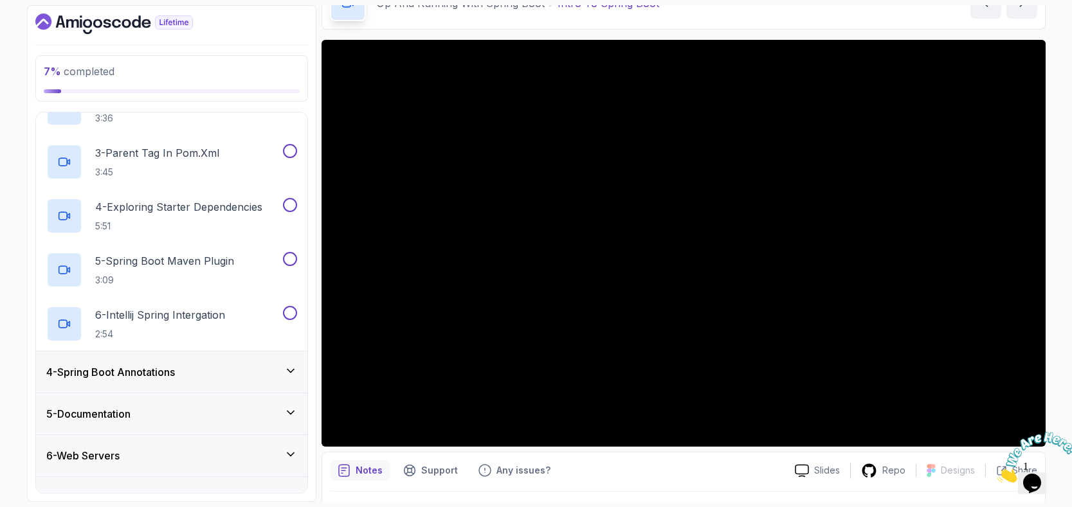
click at [291, 367] on icon at bounding box center [290, 371] width 13 height 13
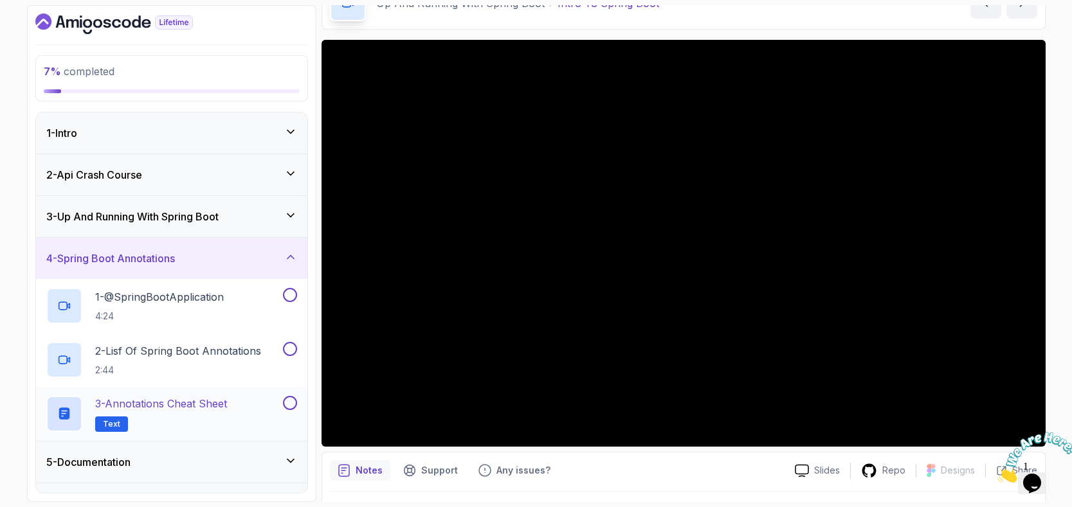
scroll to position [0, 0]
click at [289, 214] on icon at bounding box center [290, 215] width 13 height 13
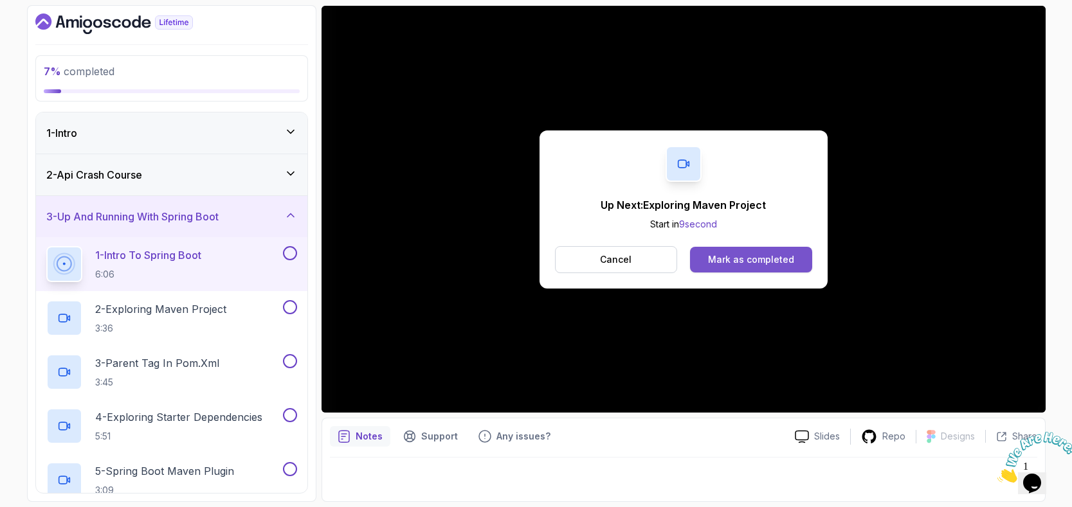
click at [748, 257] on div "Mark as completed" at bounding box center [751, 259] width 86 height 13
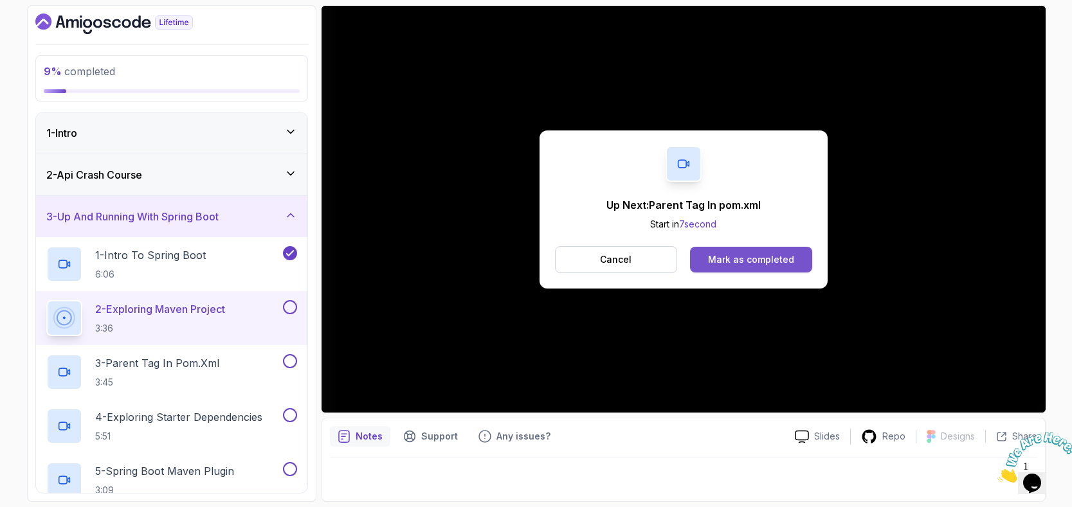
click at [782, 260] on div "Mark as completed" at bounding box center [751, 259] width 86 height 13
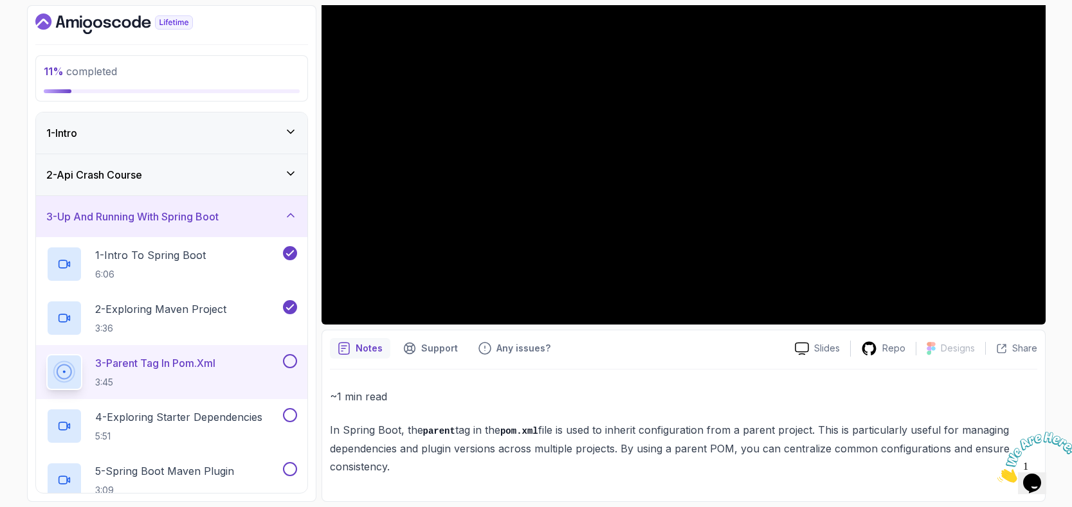
scroll to position [196, 0]
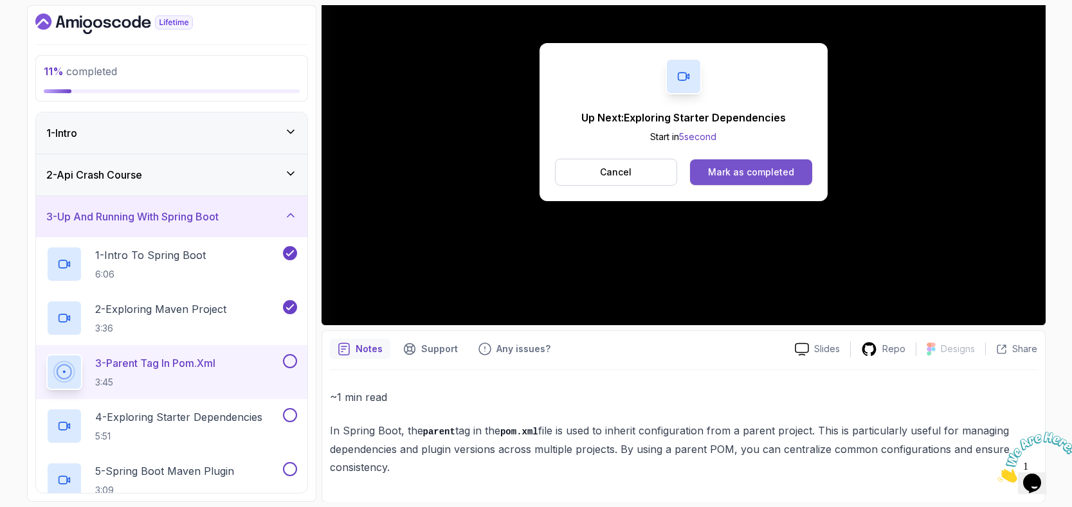
click at [769, 173] on div "Mark as completed" at bounding box center [751, 172] width 86 height 13
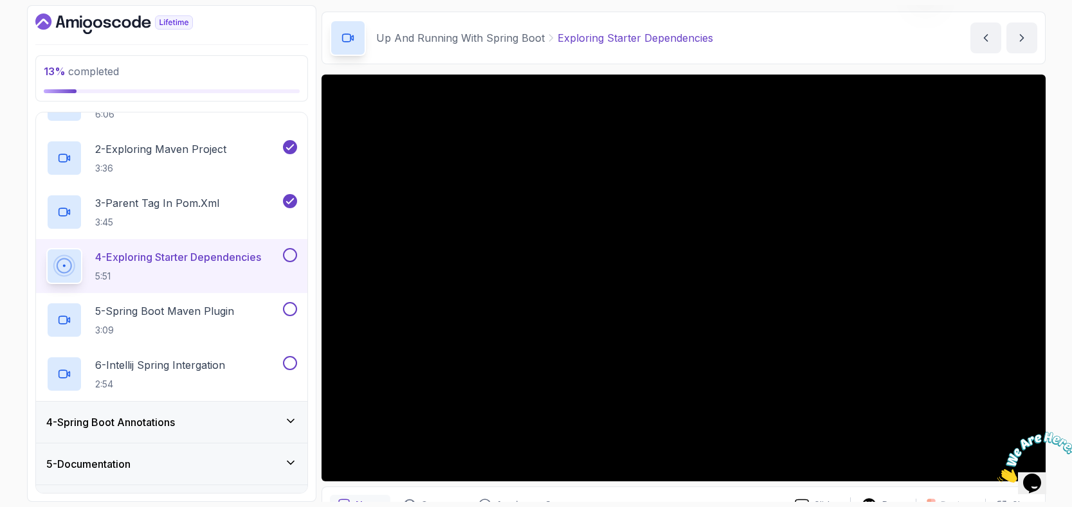
scroll to position [43, 0]
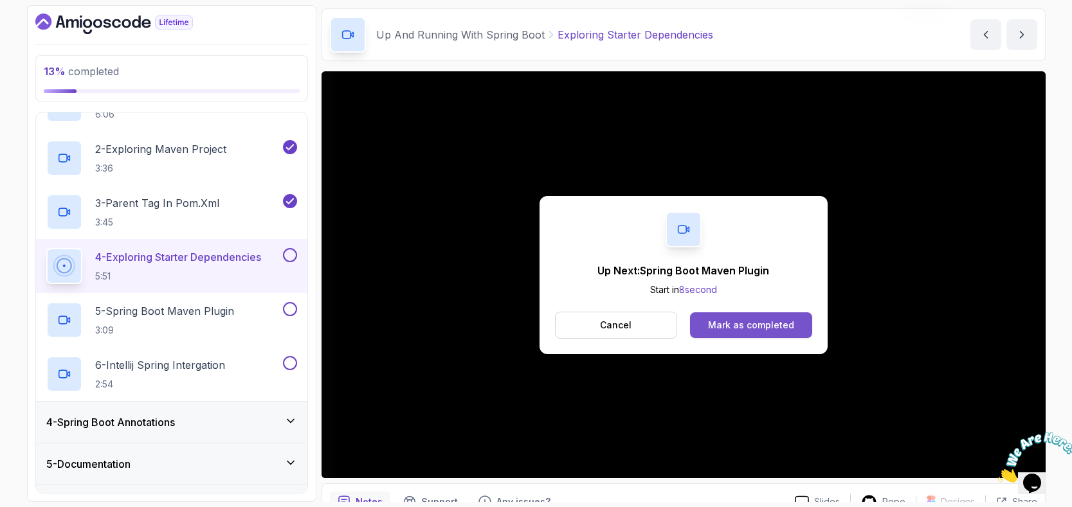
click at [781, 323] on div "Mark as completed" at bounding box center [751, 325] width 86 height 13
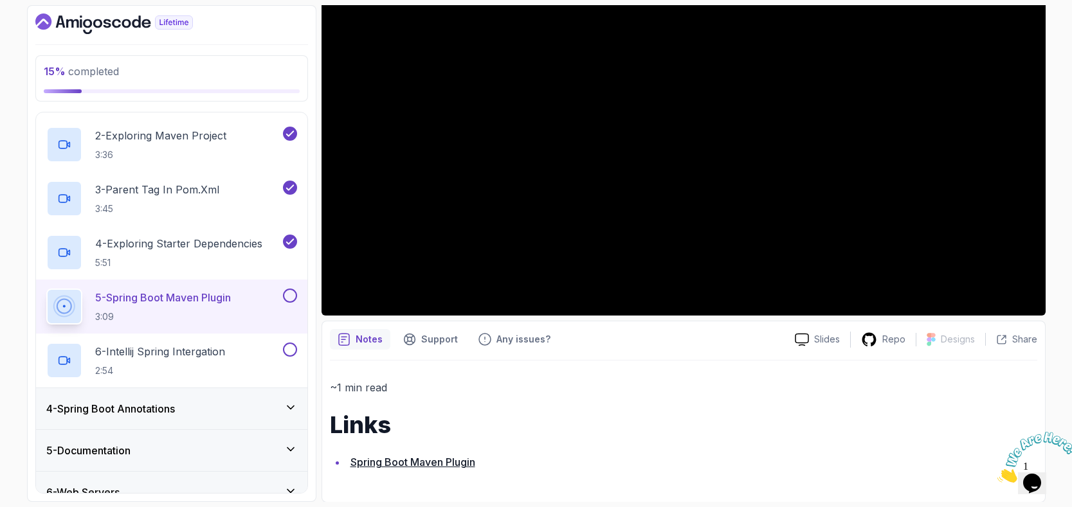
click at [440, 463] on link "Spring Boot Maven Plugin" at bounding box center [412, 462] width 125 height 13
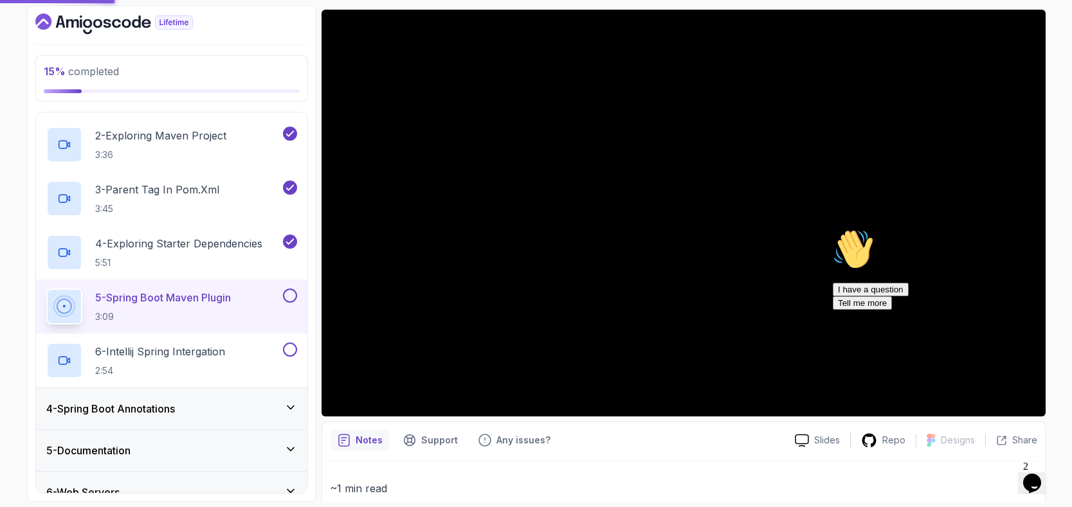
scroll to position [95, 0]
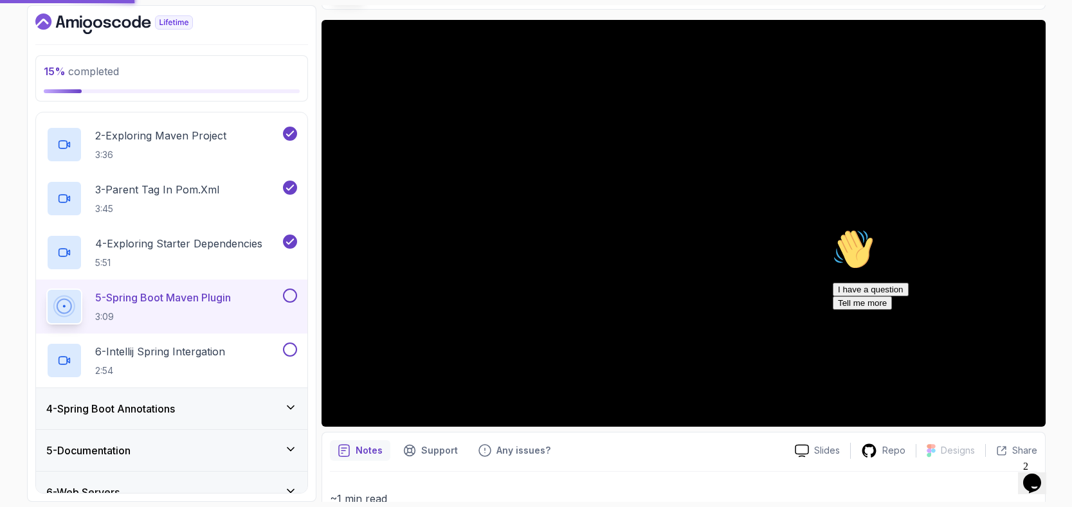
click at [833, 229] on icon "Chat attention grabber" at bounding box center [833, 229] width 0 height 0
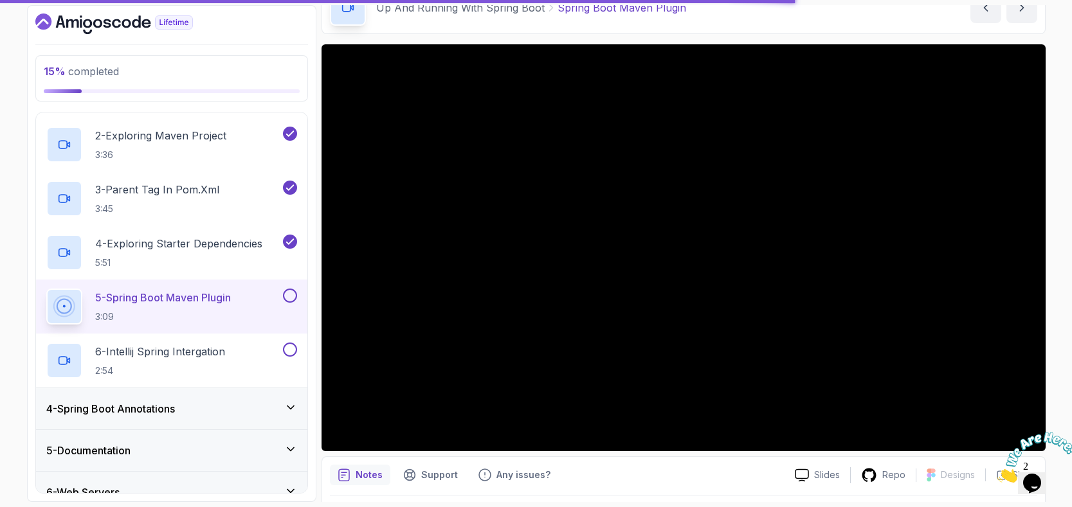
scroll to position [78, 0]
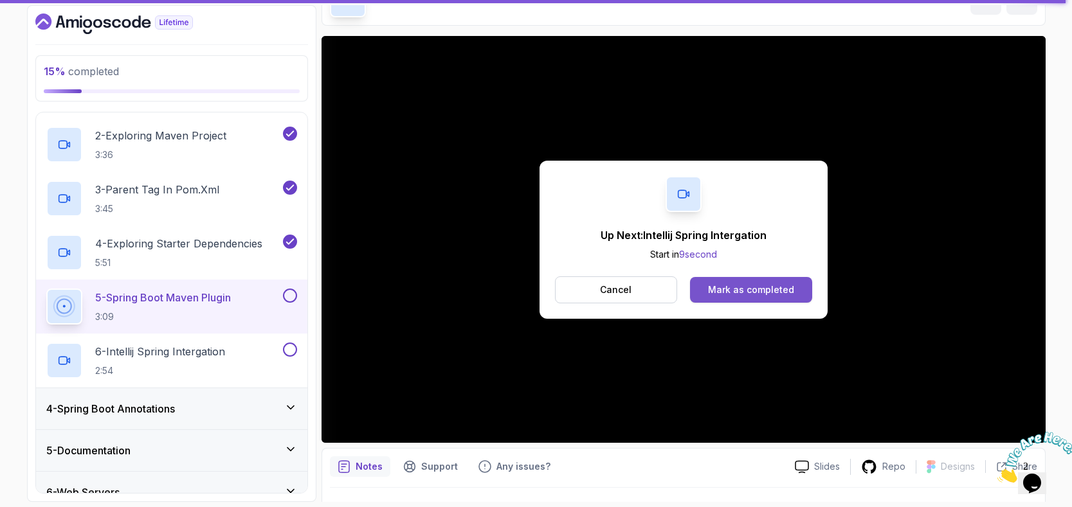
click at [772, 287] on div "Mark as completed" at bounding box center [751, 290] width 86 height 13
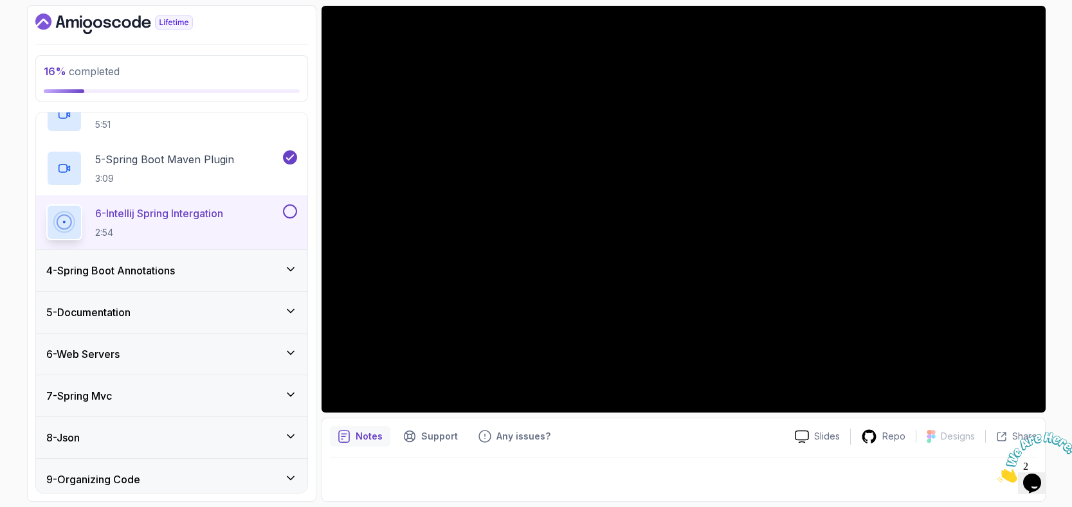
scroll to position [109, 0]
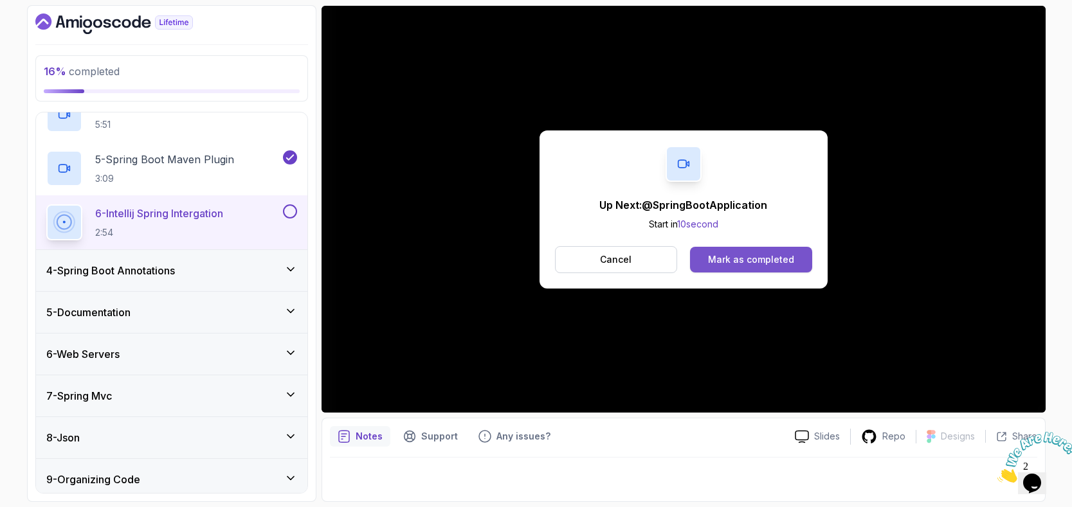
click at [751, 268] on button "Mark as completed" at bounding box center [751, 260] width 122 height 26
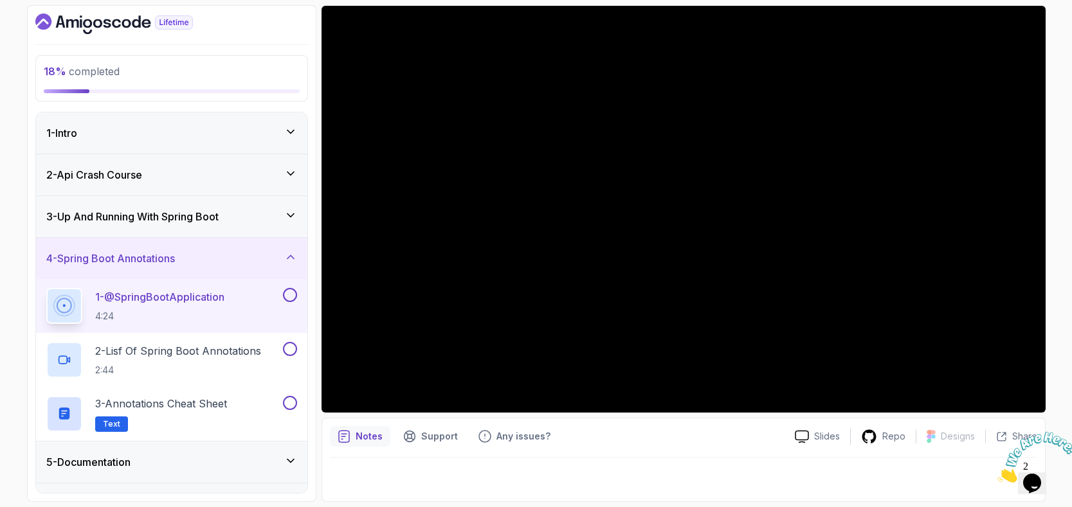
click at [284, 221] on div "3 - Up And Running With Spring Boot" at bounding box center [171, 216] width 251 height 15
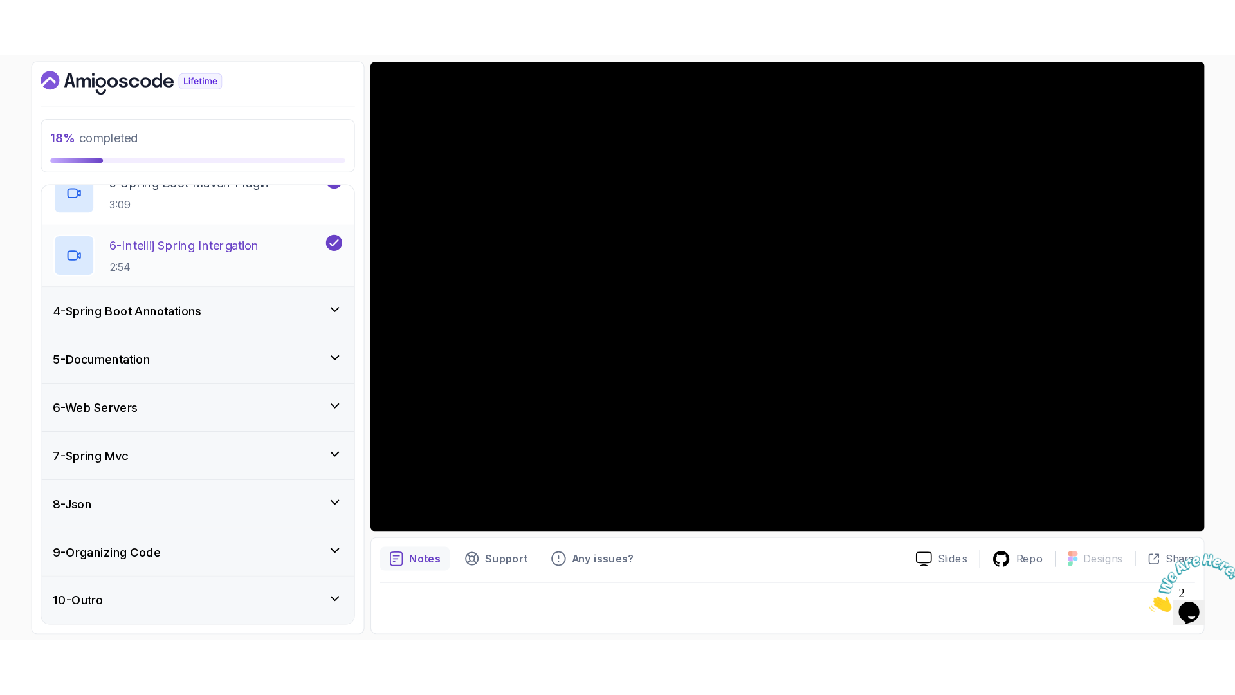
scroll to position [361, 0]
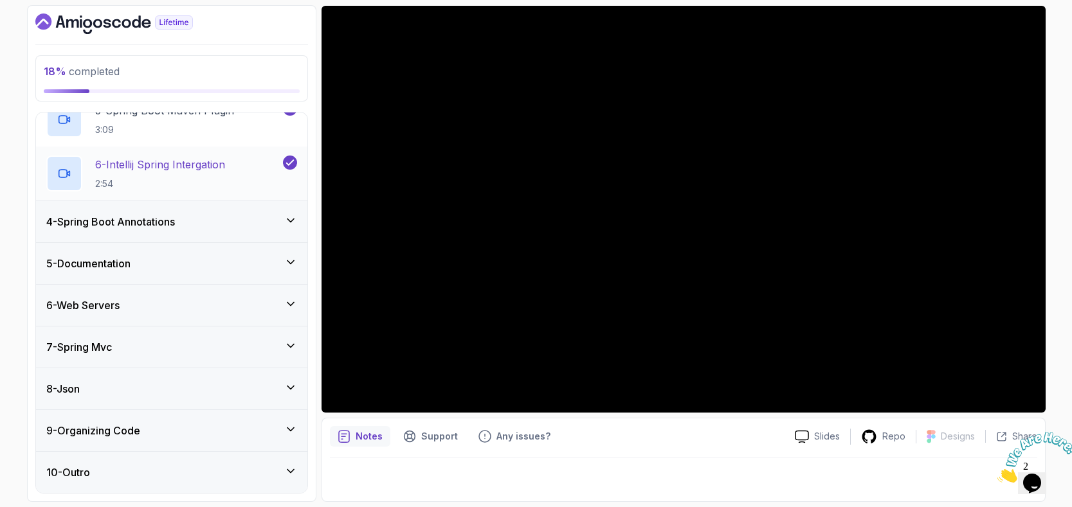
click at [282, 165] on div at bounding box center [288, 163] width 17 height 14
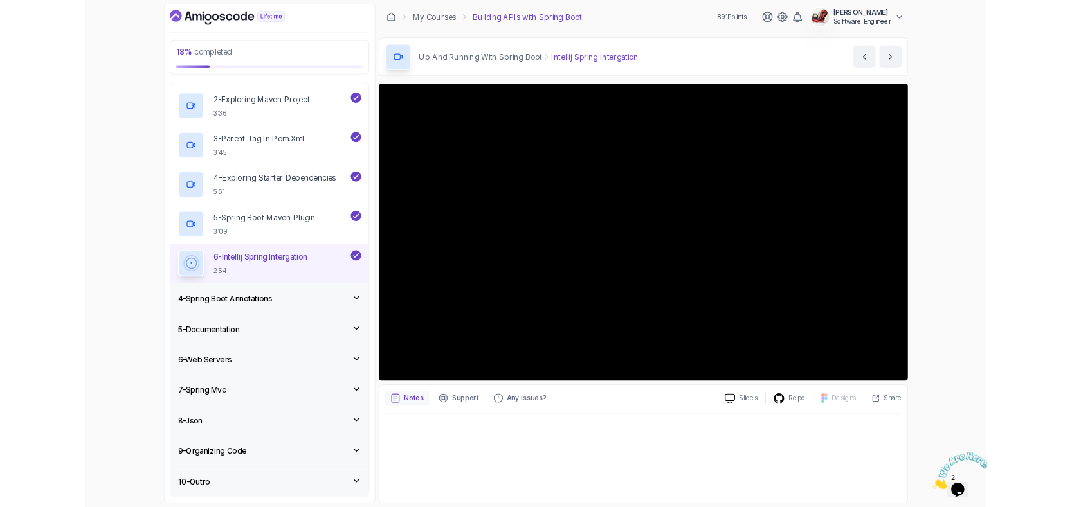
scroll to position [174, 0]
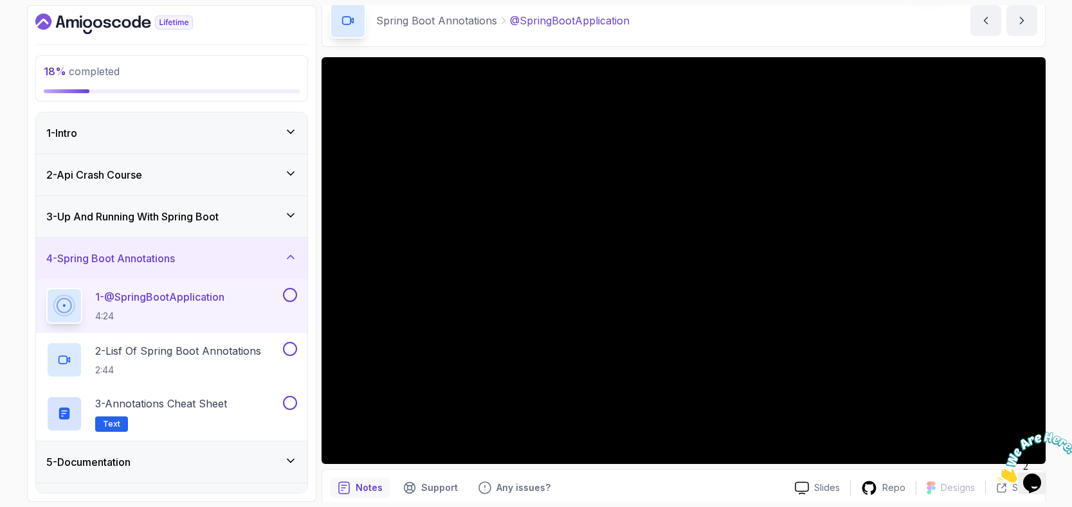
scroll to position [59, 0]
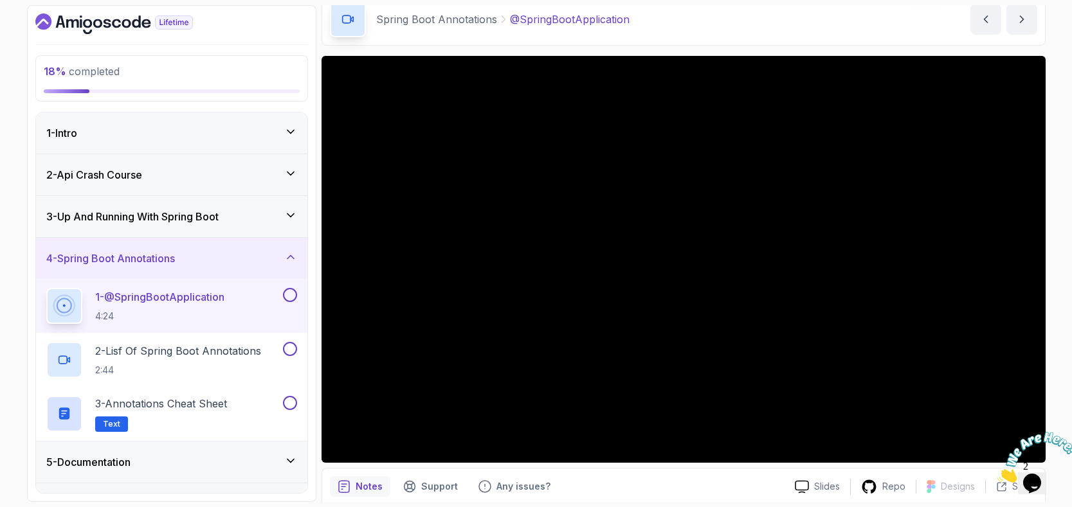
click at [287, 219] on icon at bounding box center [290, 215] width 13 height 13
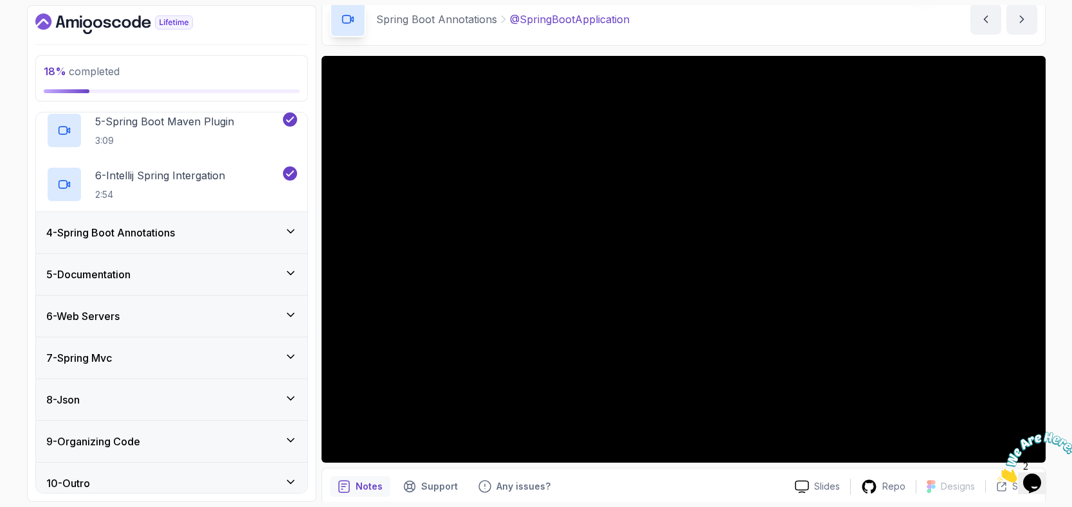
scroll to position [0, 0]
click at [286, 229] on icon at bounding box center [290, 231] width 13 height 13
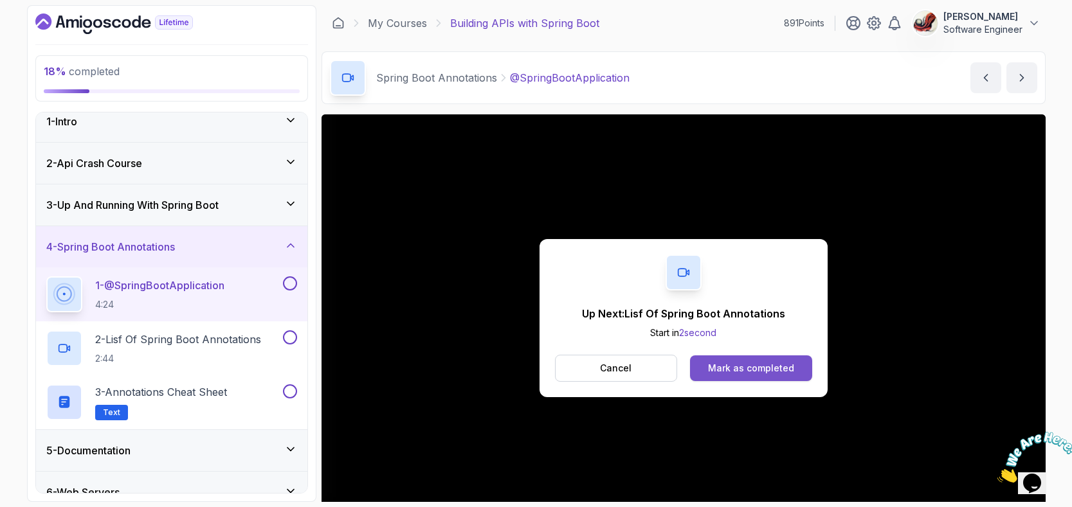
click at [714, 369] on div "Mark as completed" at bounding box center [751, 368] width 86 height 13
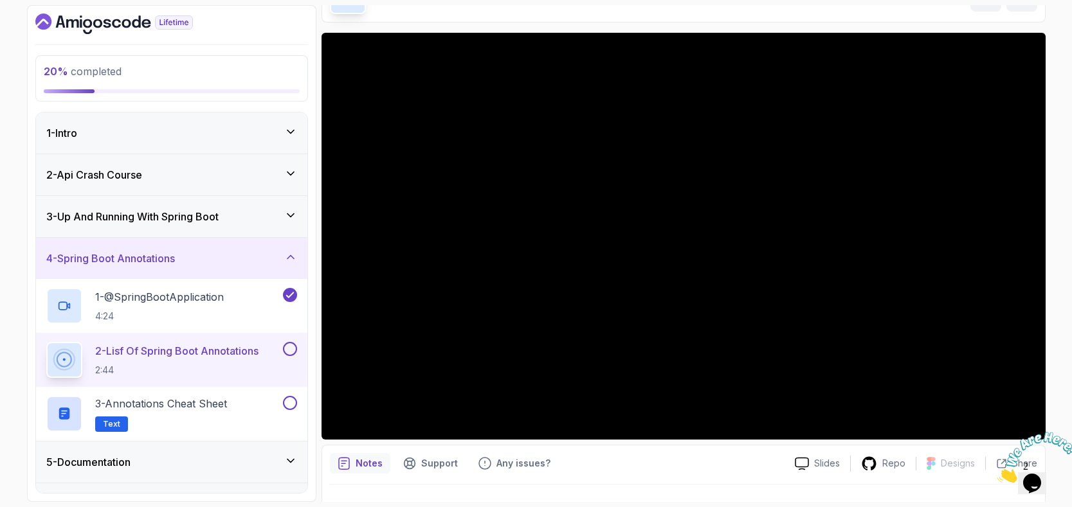
scroll to position [80, 0]
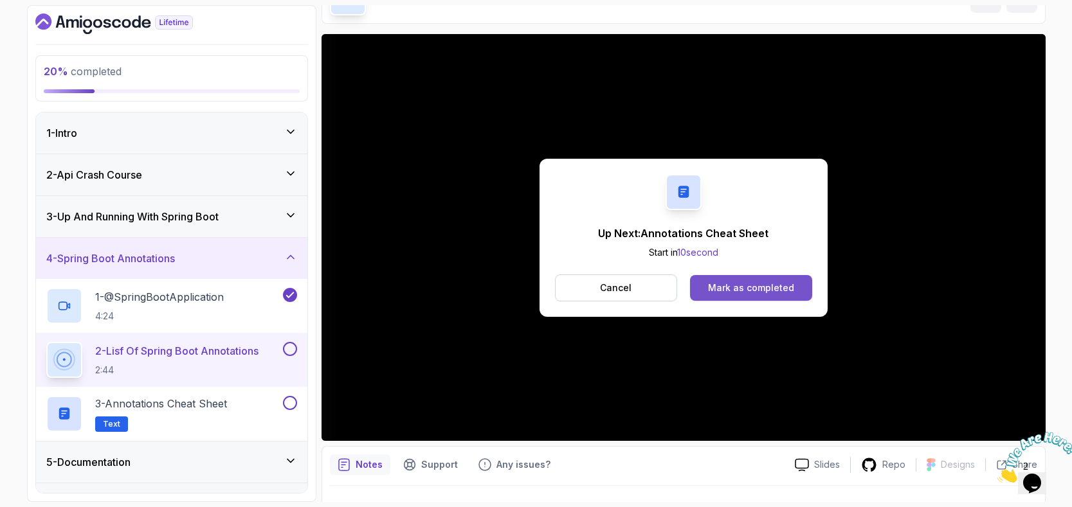
click at [747, 282] on div "Mark as completed" at bounding box center [751, 288] width 86 height 13
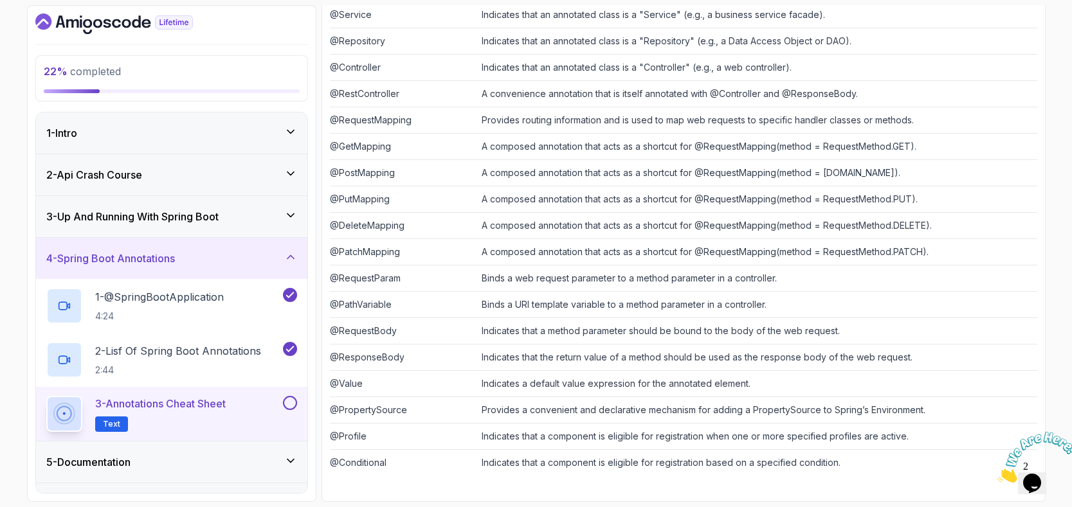
scroll to position [358, 0]
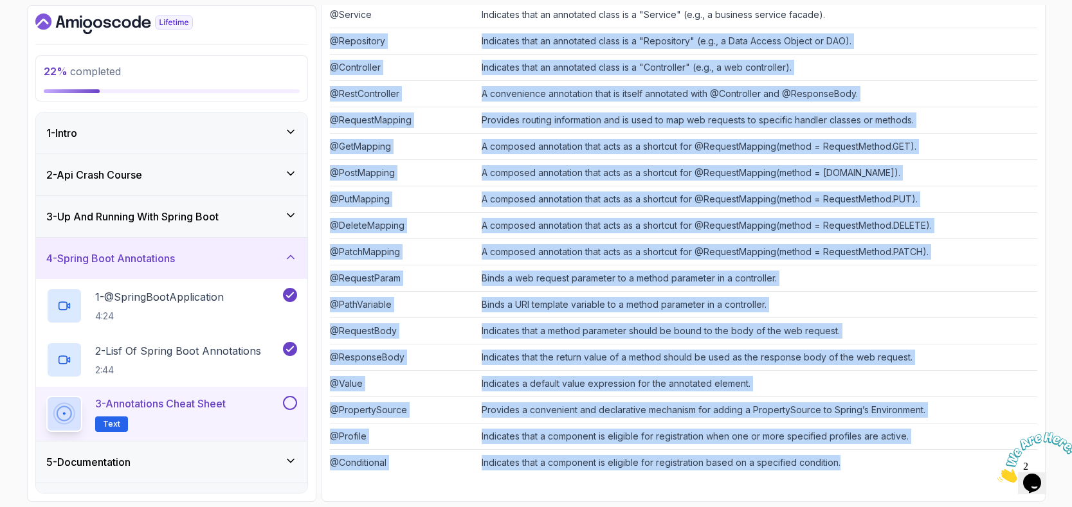
drag, startPoint x: 866, startPoint y: 464, endPoint x: 378, endPoint y: 32, distance: 651.5
click at [378, 32] on tbody "@SpringBootApplication Combines @Configuration, @EnableAutoConfiguration, and @…" at bounding box center [683, 173] width 707 height 606
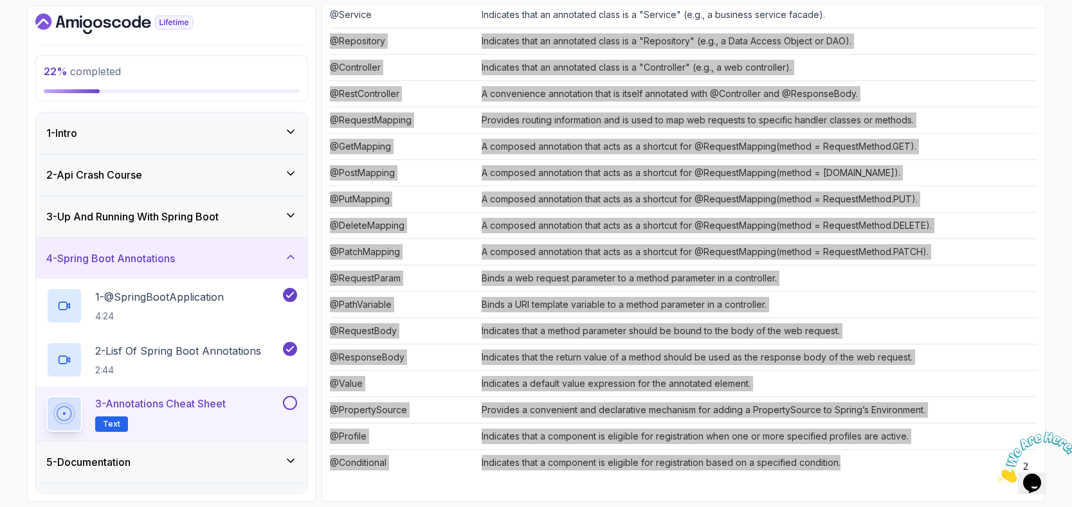
scroll to position [0, 0]
copy tbody "@Repository Indicates that an annotated class is a "Repository" (e.g., a Data A…"
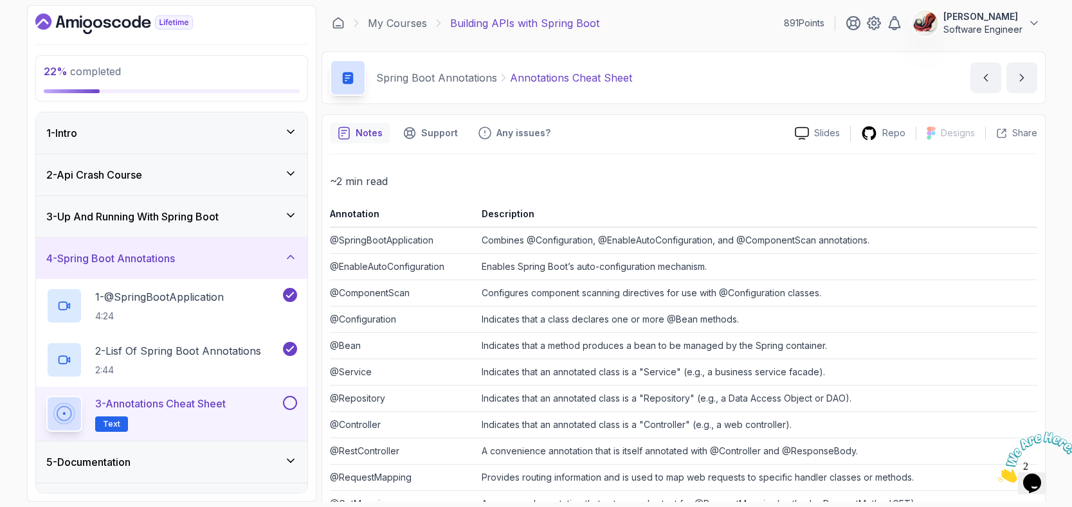
click at [331, 205] on div "~2 min read Annotation Description @SpringBootApplication Combines @Configurati…" at bounding box center [683, 502] width 707 height 661
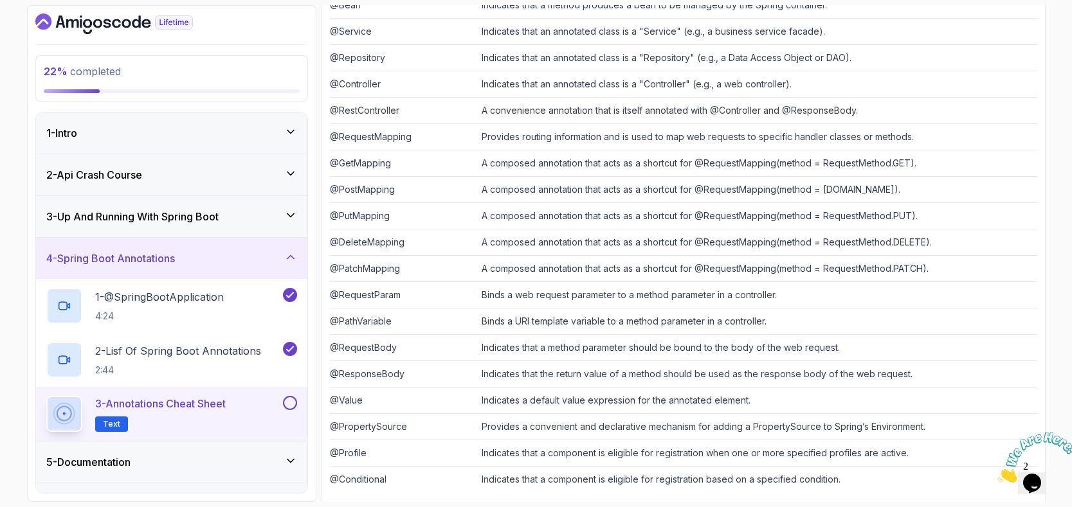
scroll to position [358, 0]
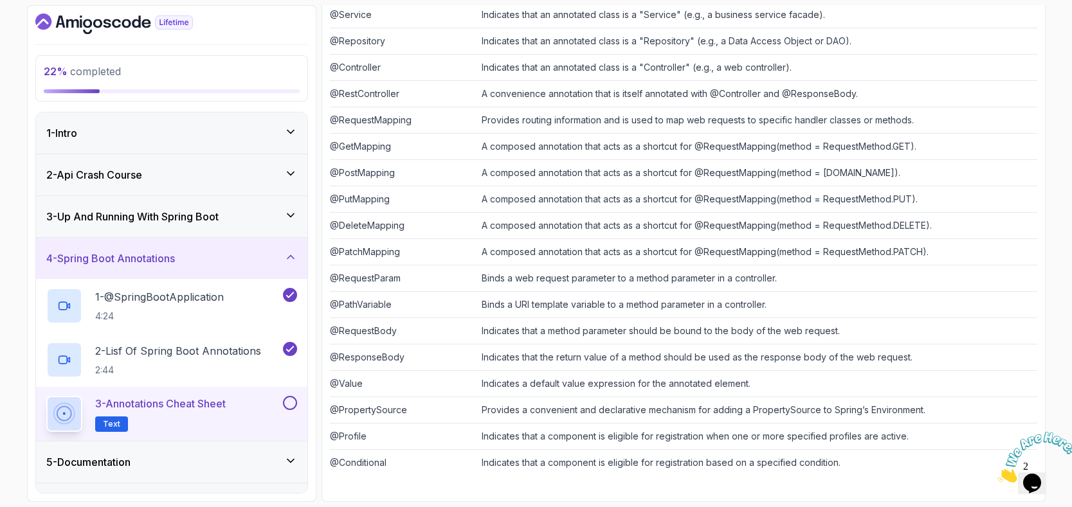
drag, startPoint x: 329, startPoint y: 212, endPoint x: 824, endPoint y: 480, distance: 563.5
click at [824, 480] on div "Notes Support Any issues? Slides Repo Designs Design not available Share ~2 min…" at bounding box center [684, 129] width 724 height 745
copy p "~2 min read"
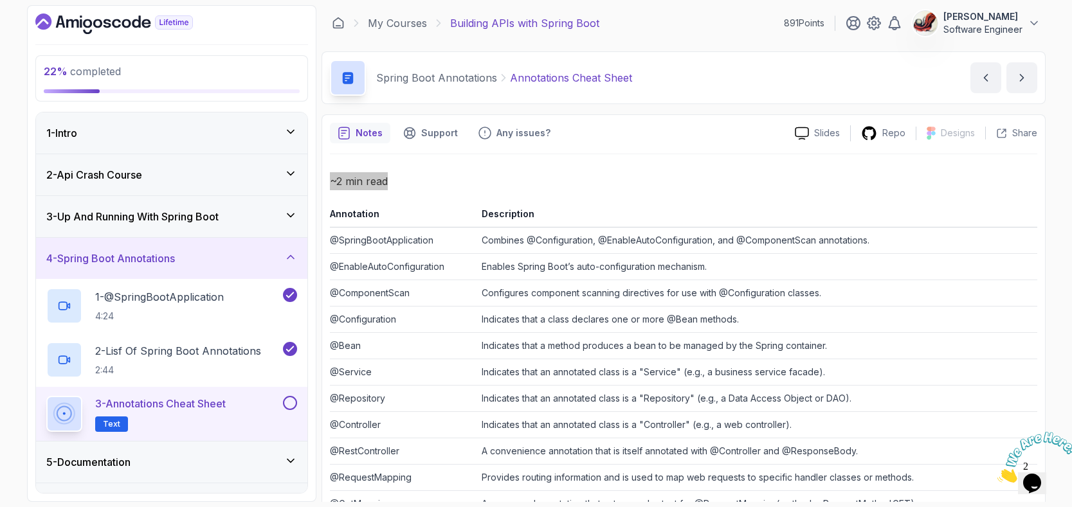
scroll to position [0, 0]
click at [291, 402] on button at bounding box center [290, 403] width 14 height 14
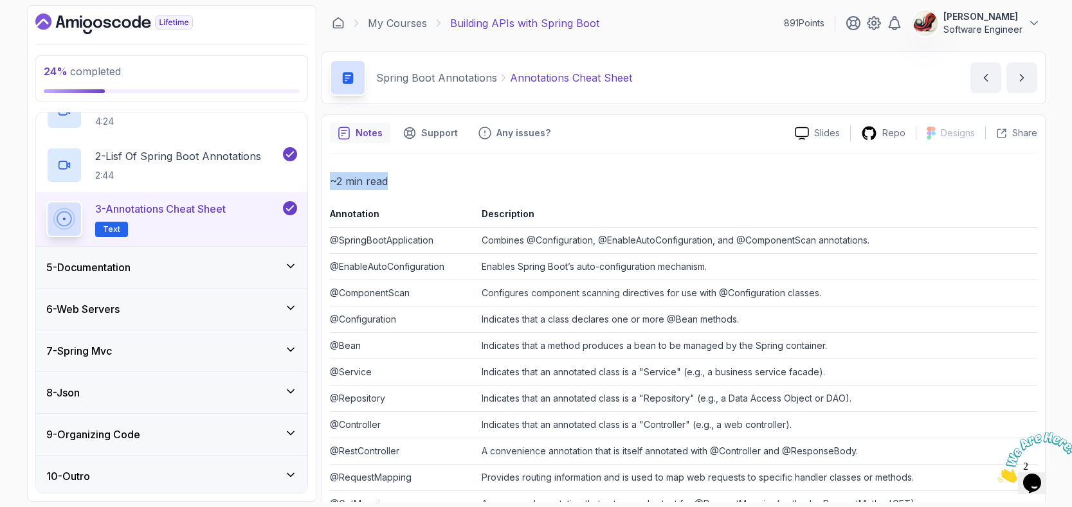
click at [291, 266] on icon at bounding box center [290, 266] width 13 height 13
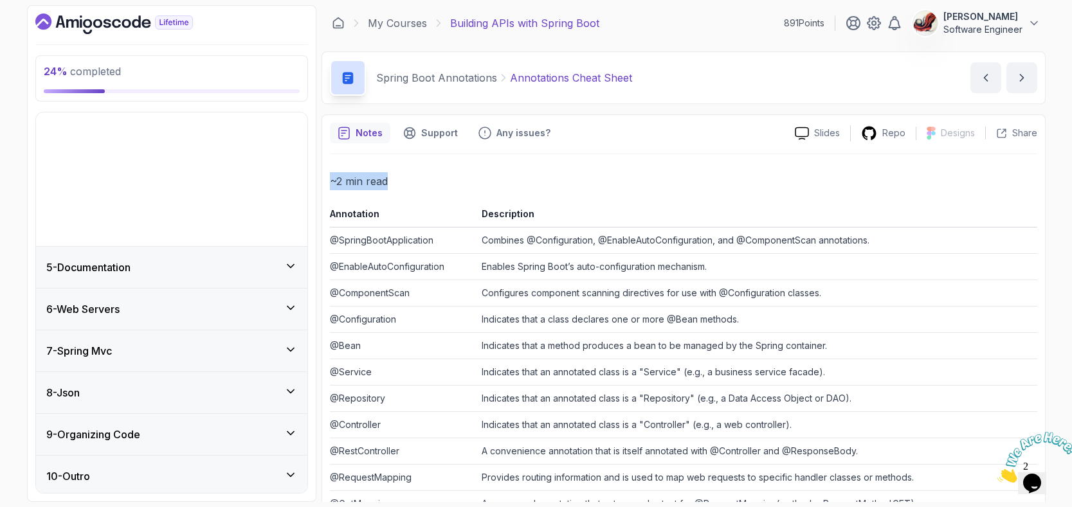
scroll to position [37, 0]
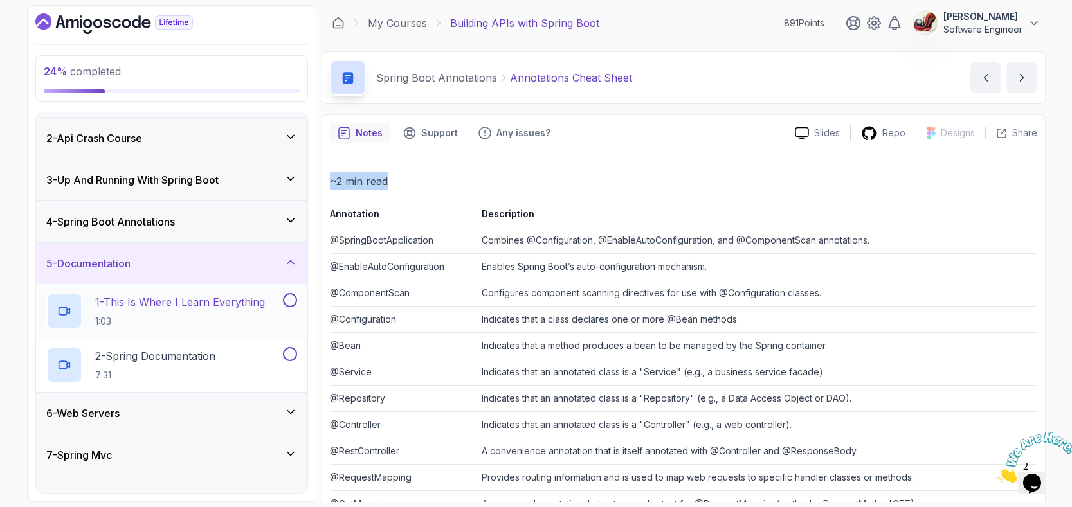
click at [232, 296] on p "1 - This Is Where I Learn Everything" at bounding box center [180, 302] width 170 height 15
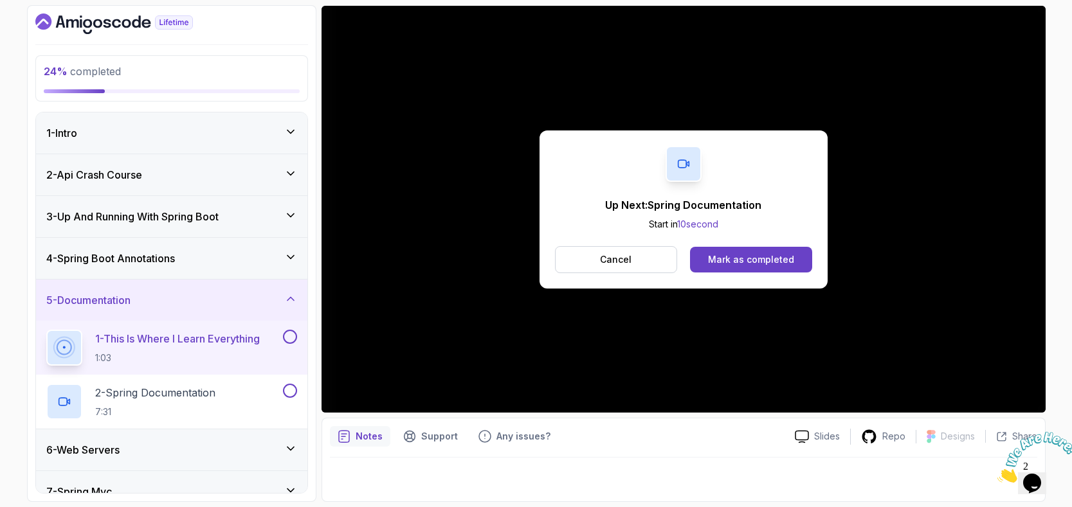
scroll to position [109, 0]
click at [760, 254] on div "Mark as completed" at bounding box center [751, 259] width 86 height 13
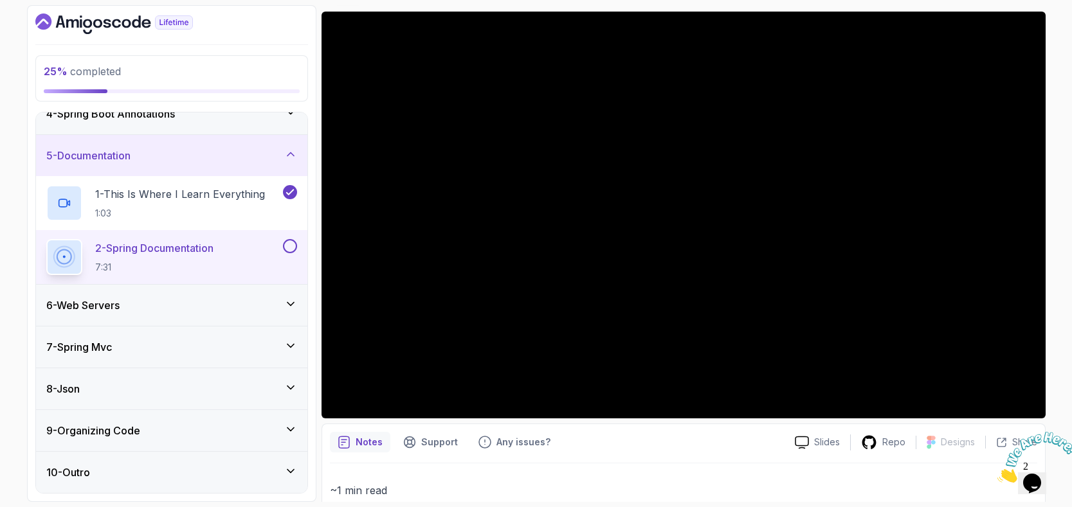
scroll to position [145, 0]
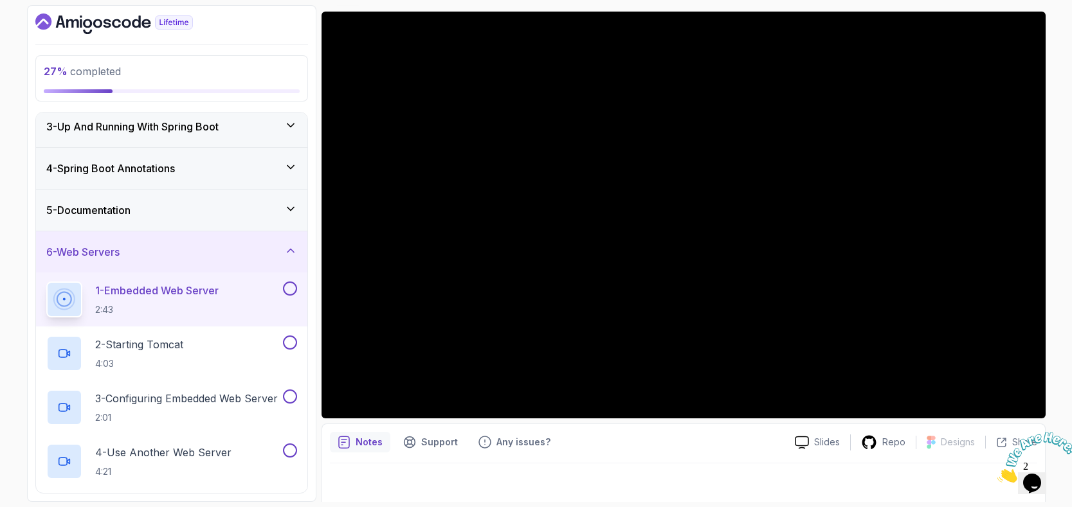
scroll to position [92, 0]
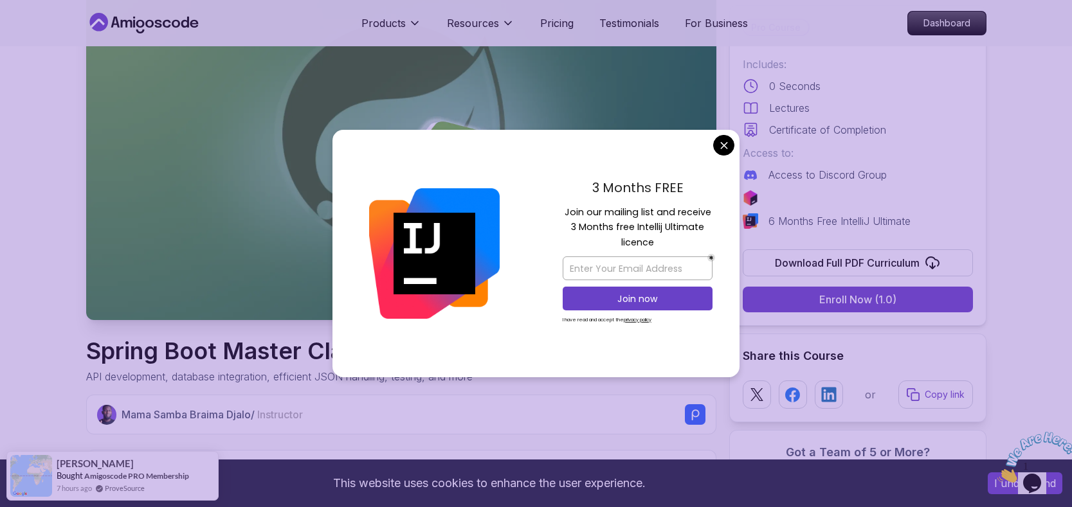
scroll to position [150, 0]
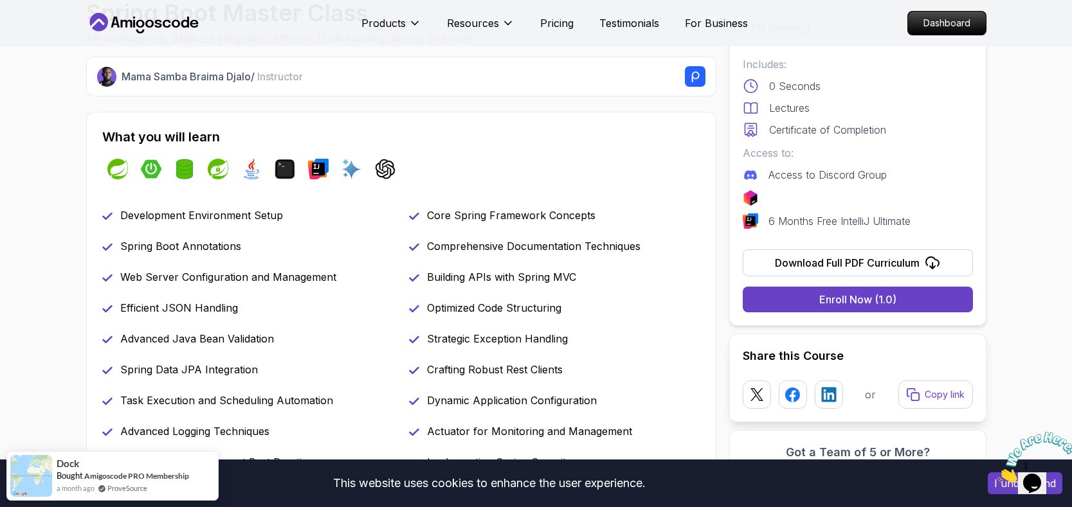
scroll to position [432, 0]
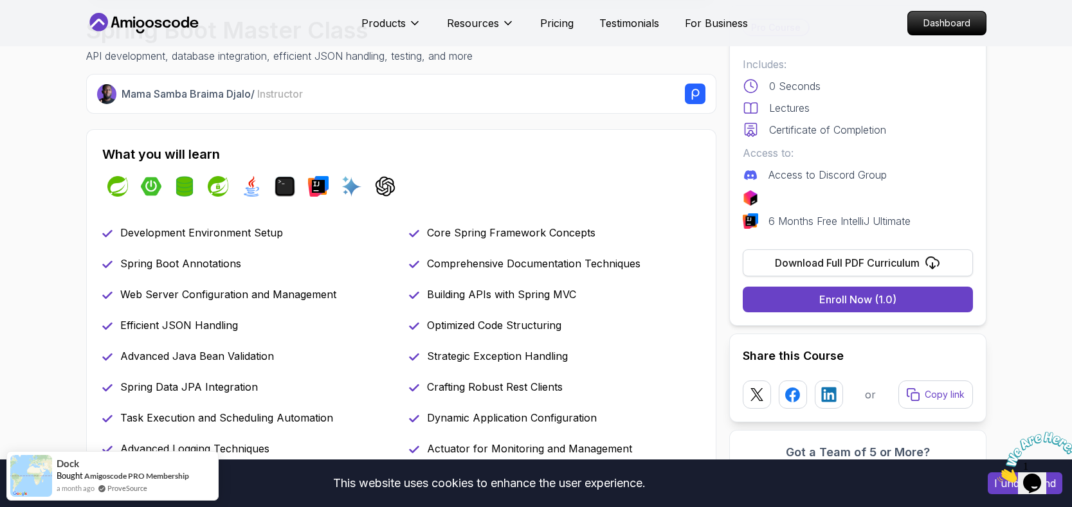
click at [938, 264] on icon at bounding box center [932, 262] width 15 height 15
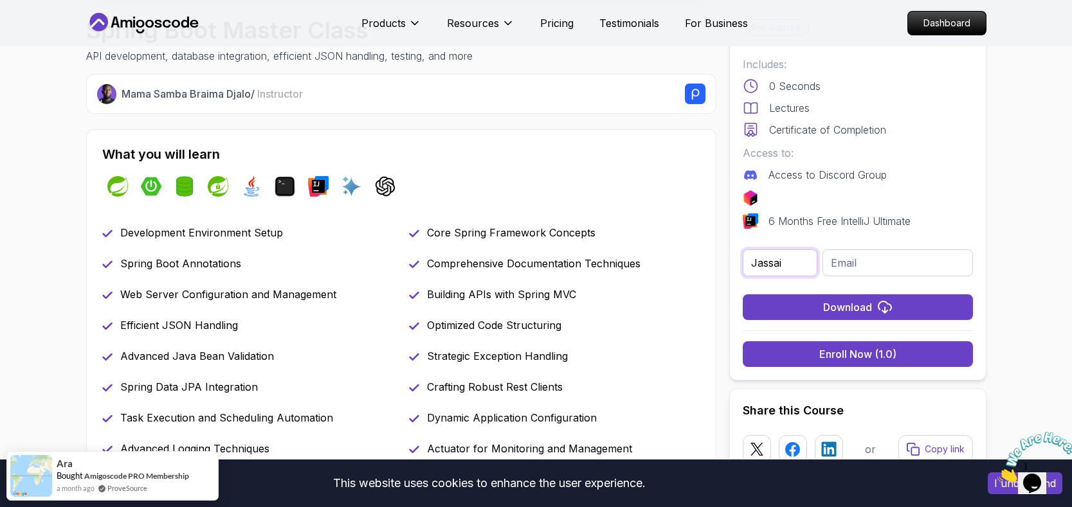
type input "Jassai"
click at [880, 263] on input "email" at bounding box center [898, 263] width 150 height 27
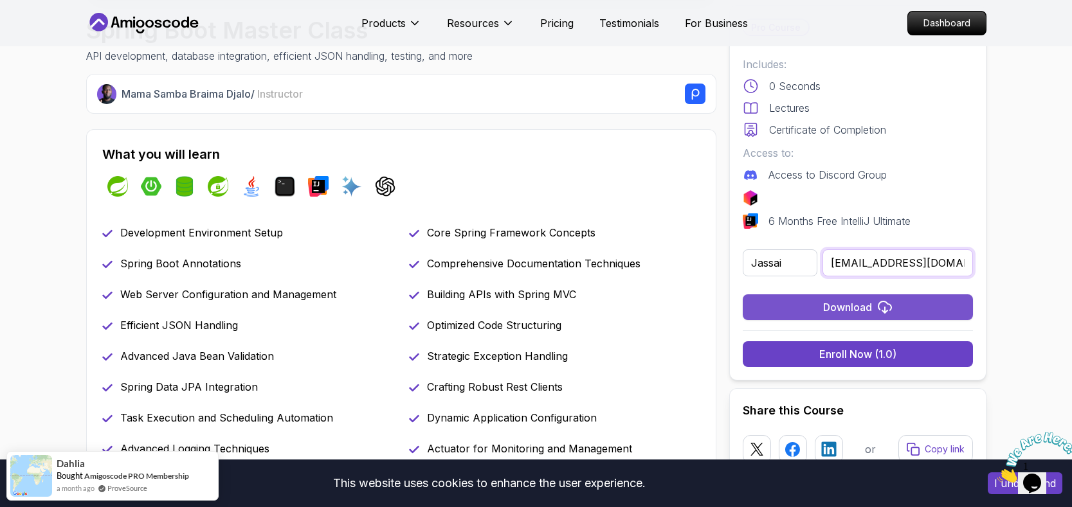
type input "riotjassai@gmail.com"
click at [858, 298] on button "Download" at bounding box center [858, 308] width 230 height 26
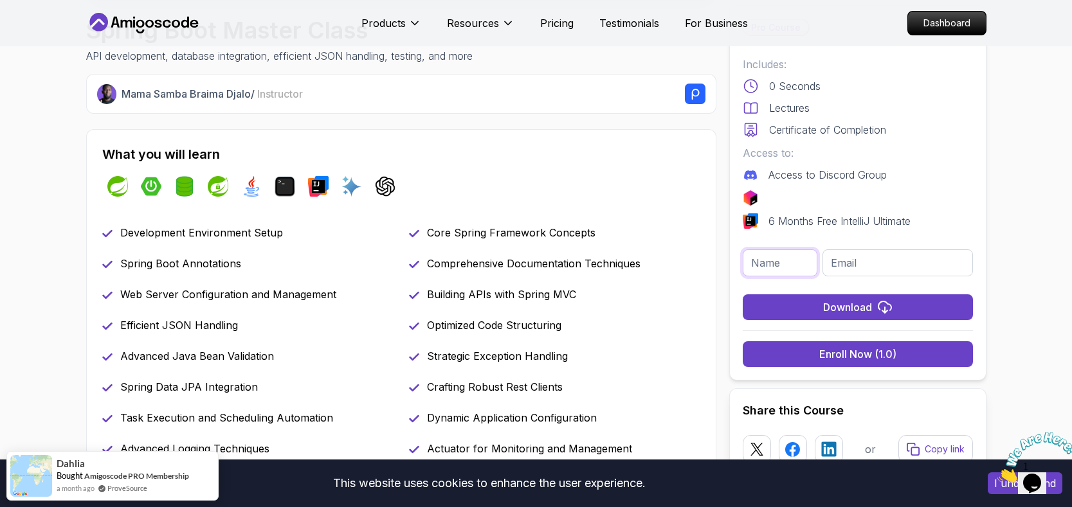
click at [761, 261] on input "text" at bounding box center [780, 263] width 75 height 27
click at [769, 263] on input "text" at bounding box center [780, 263] width 75 height 27
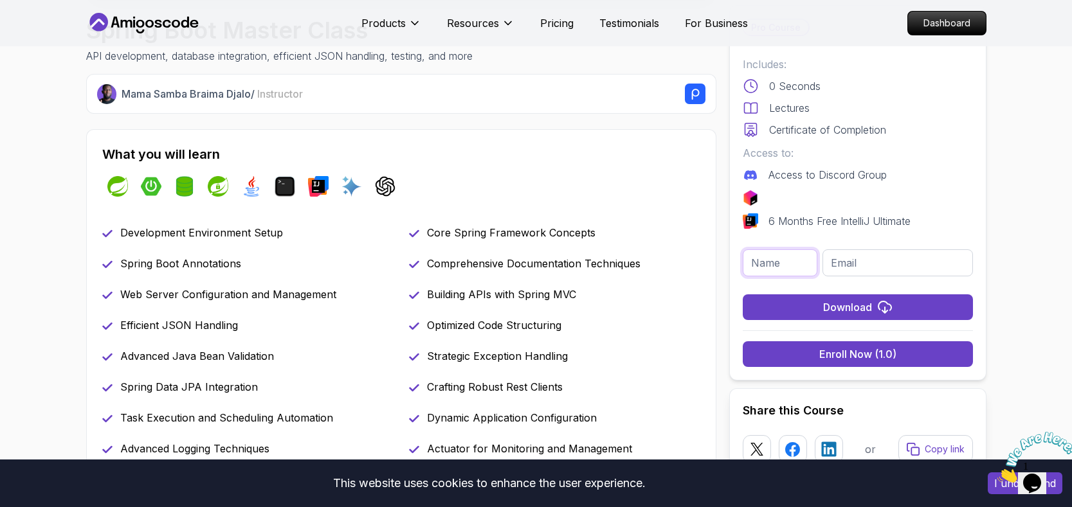
click at [743, 277] on div at bounding box center [743, 277] width 0 height 0
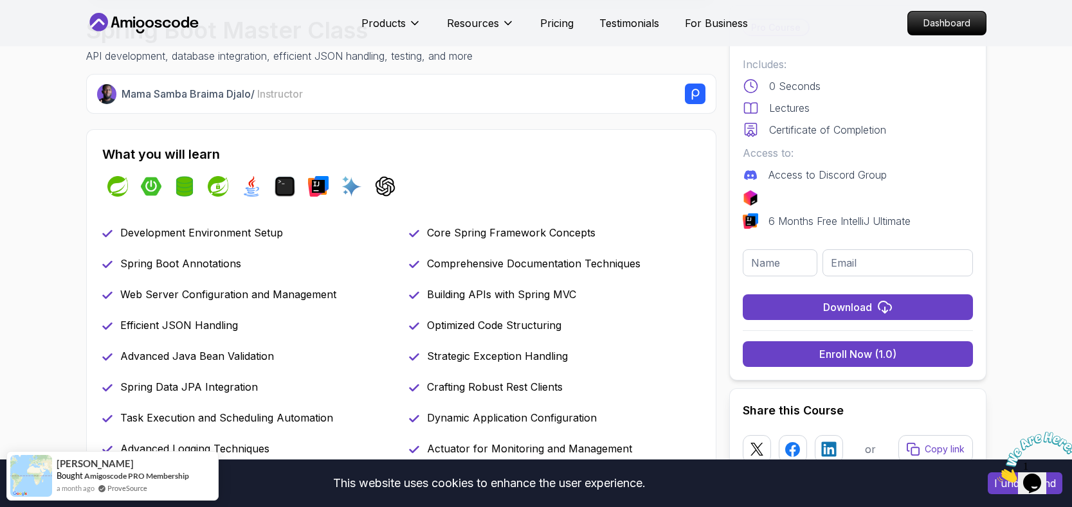
click at [954, 203] on div at bounding box center [858, 197] width 230 height 15
click at [815, 353] on button "Enroll Now (1.0)" at bounding box center [858, 354] width 230 height 26
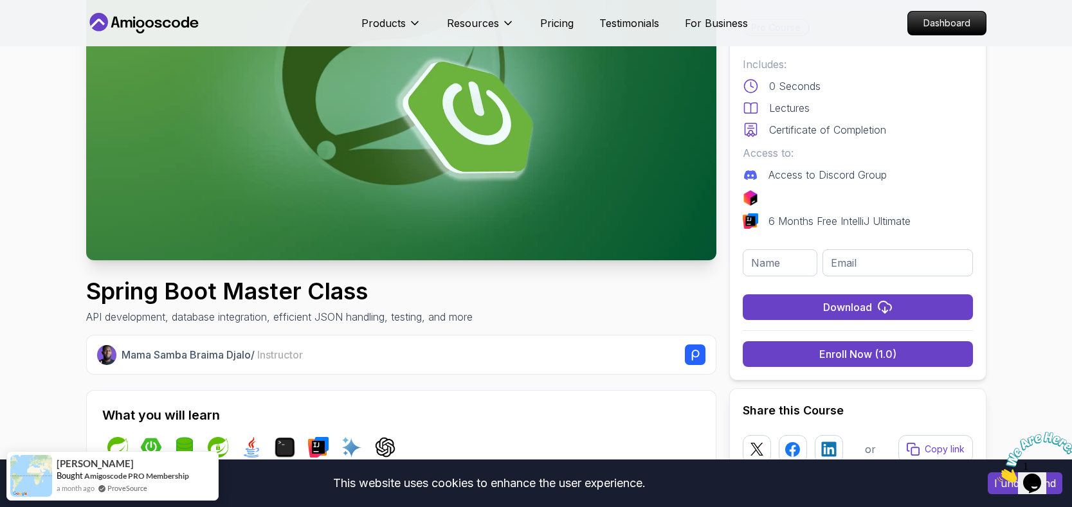
scroll to position [68, 0]
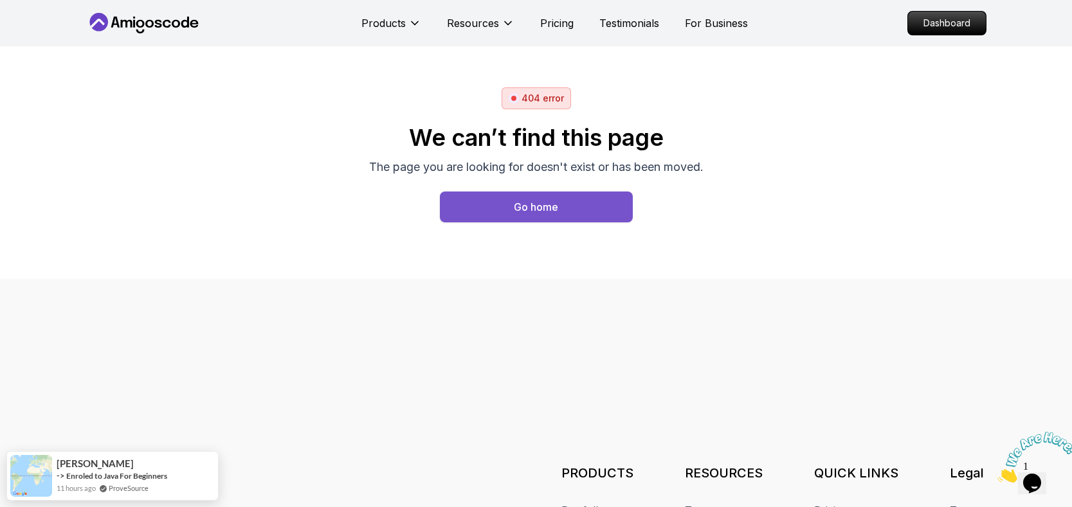
click at [556, 199] on div "Go home" at bounding box center [536, 206] width 44 height 15
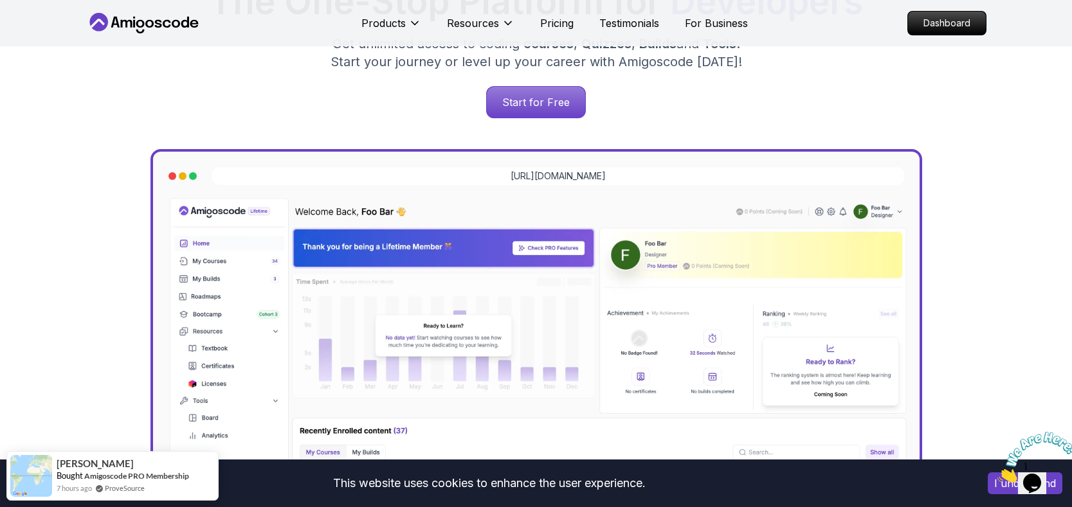
scroll to position [182, 0]
